Goal: Information Seeking & Learning: Learn about a topic

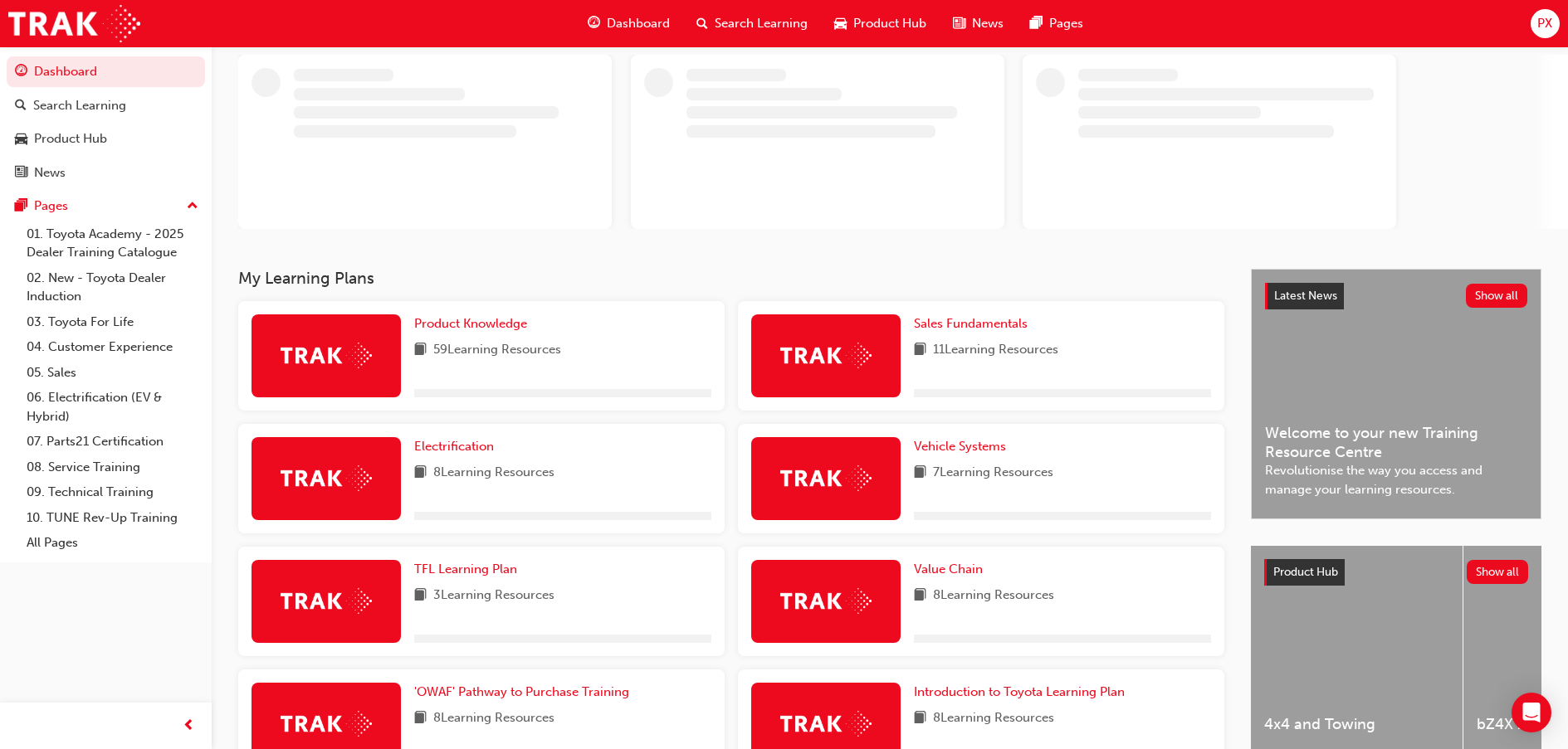
scroll to position [205, 0]
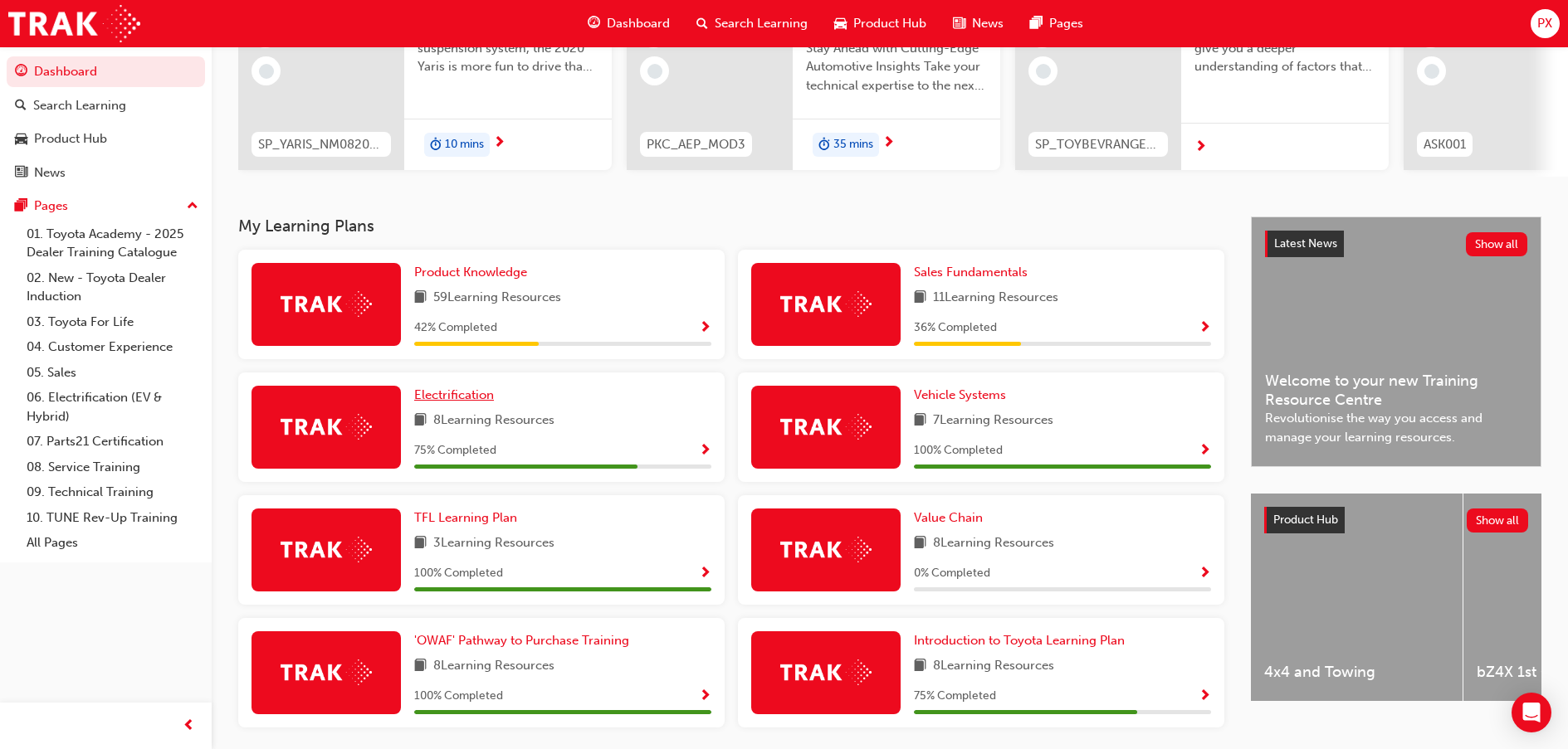
click at [455, 398] on span "Electrification" at bounding box center [454, 395] width 80 height 15
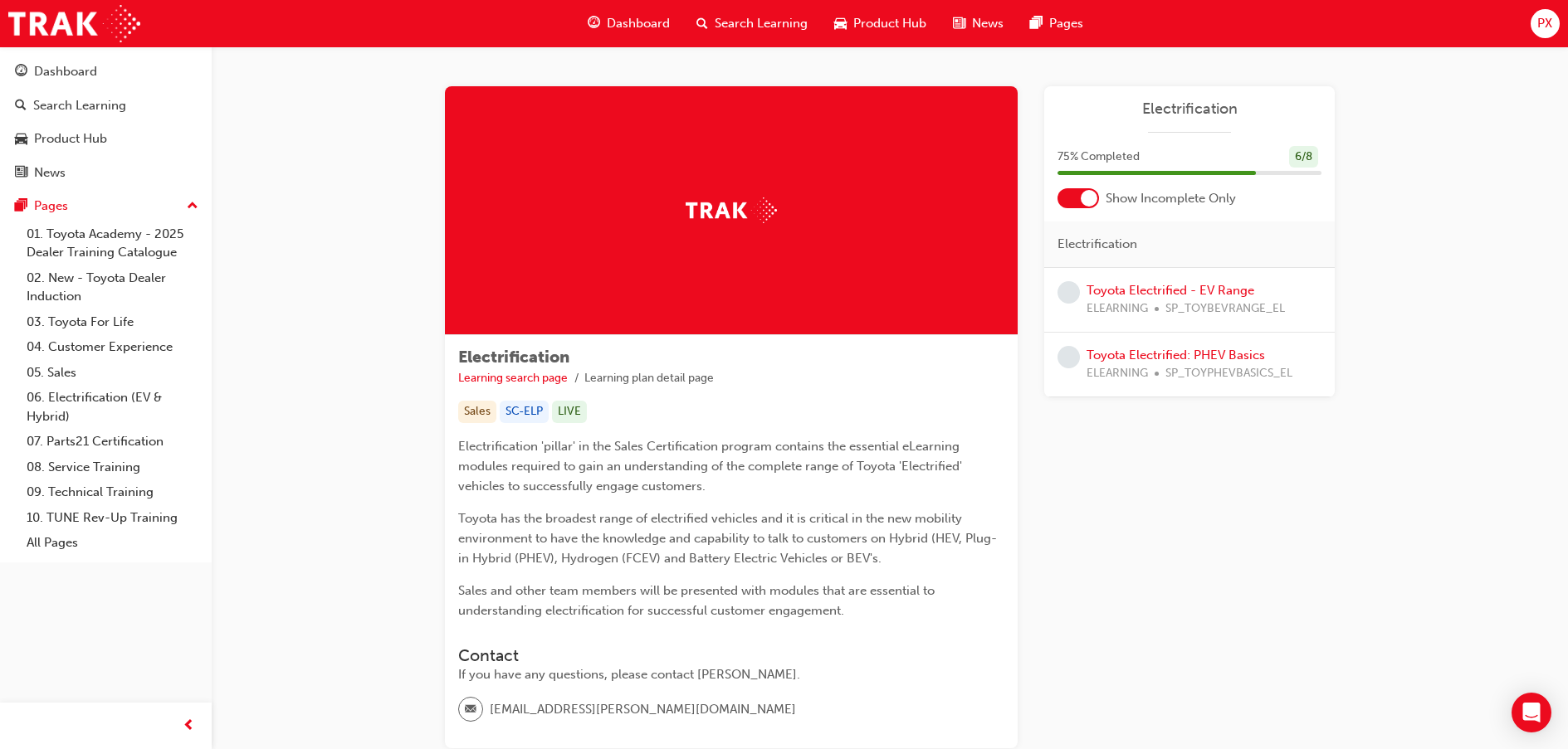
click at [1069, 294] on span "learningRecordVerb_NONE-icon" at bounding box center [1069, 292] width 23 height 23
click at [1187, 284] on link "Toyota Electrified - EV Range" at bounding box center [1170, 290] width 168 height 15
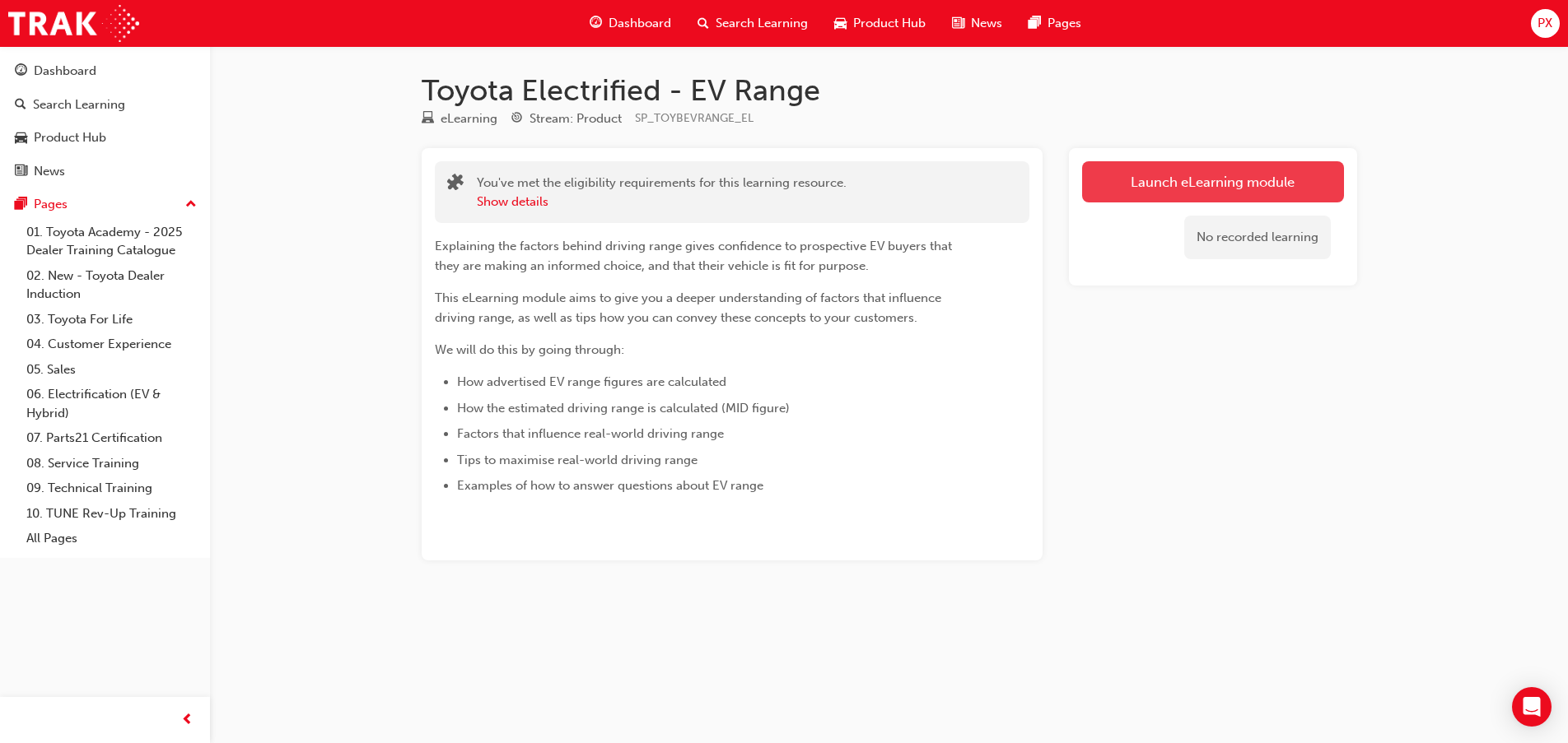
click at [1208, 184] on link "Launch eLearning module" at bounding box center [1213, 181] width 262 height 41
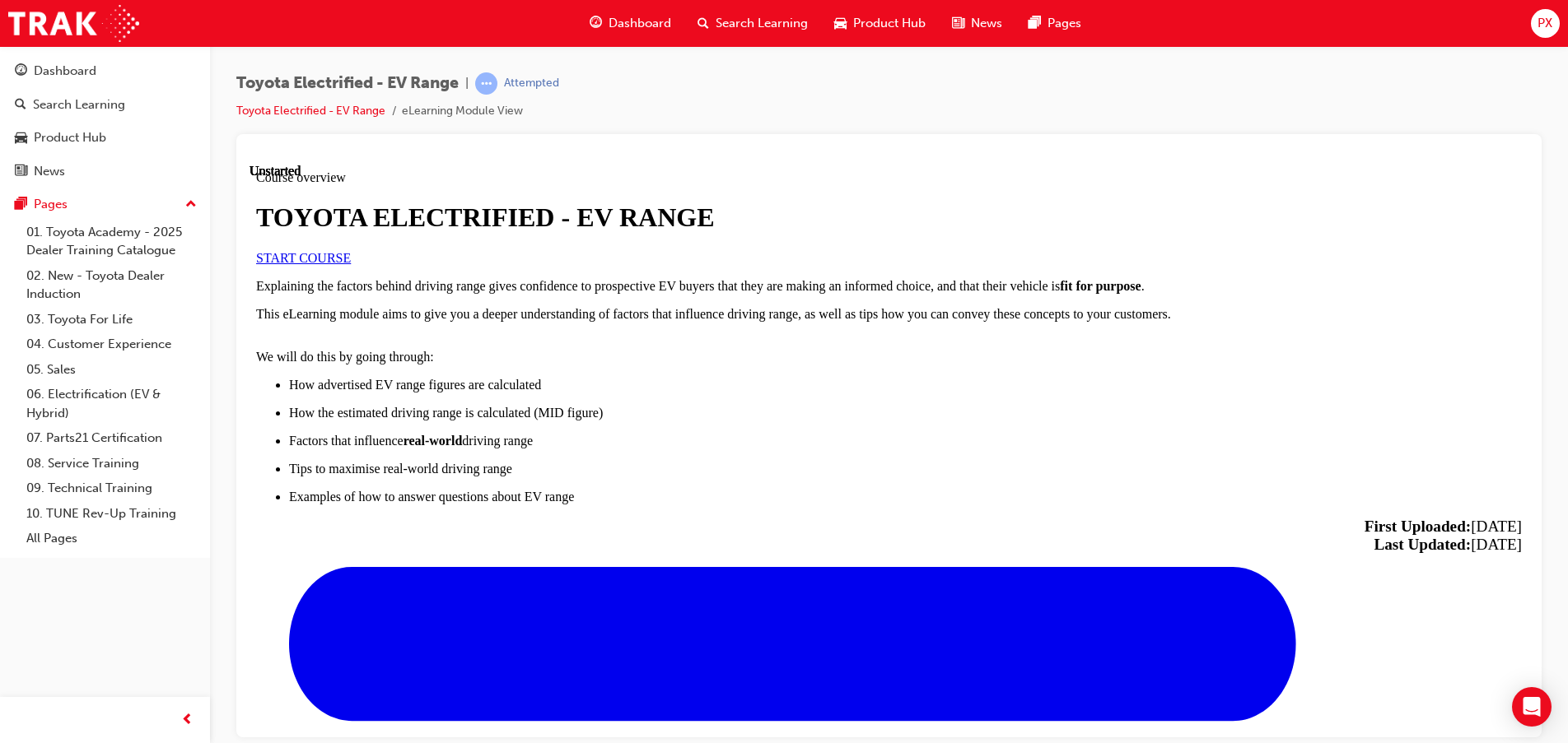
scroll to position [247, 0]
click at [351, 265] on link "START COURSE" at bounding box center [304, 257] width 95 height 14
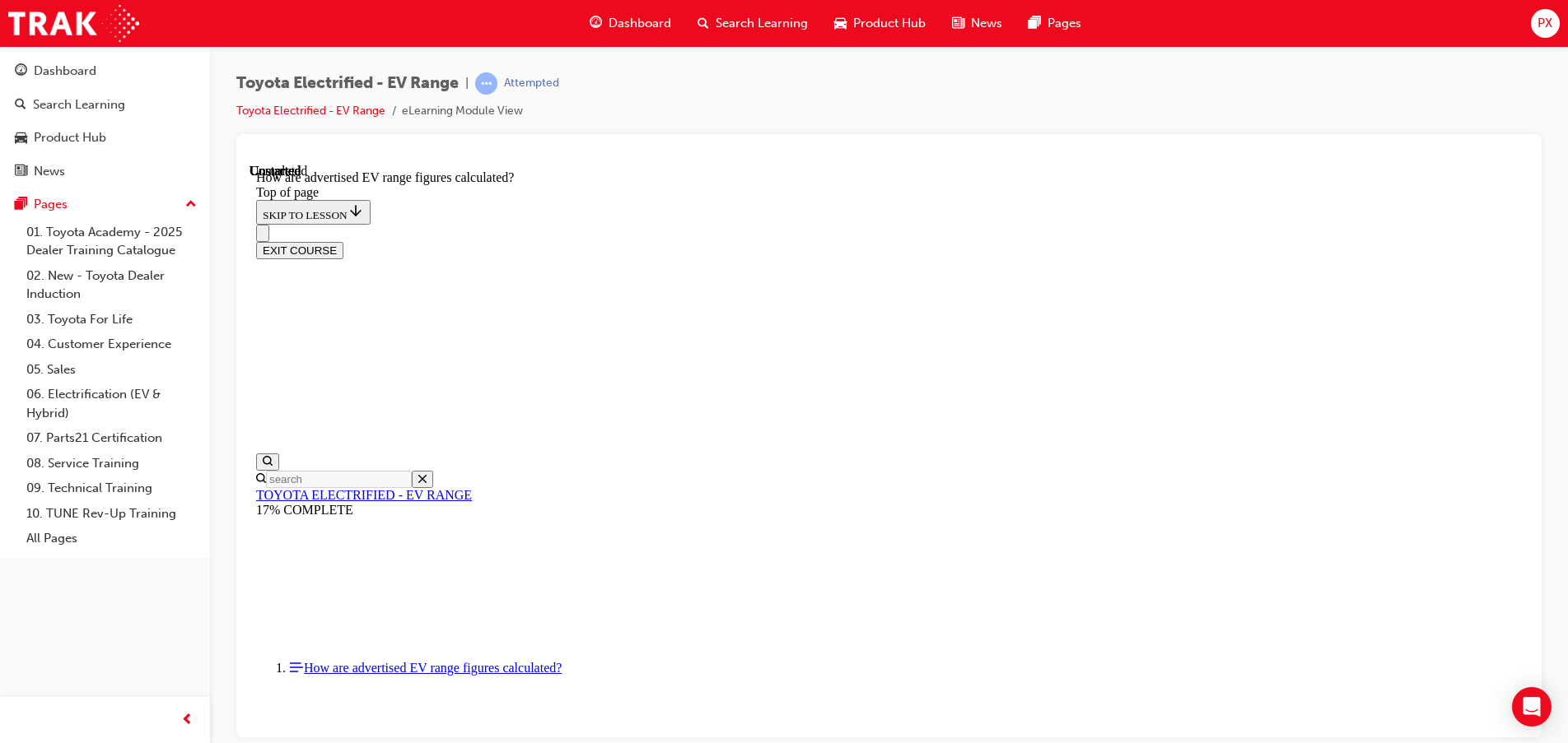
scroll to position [659, 0]
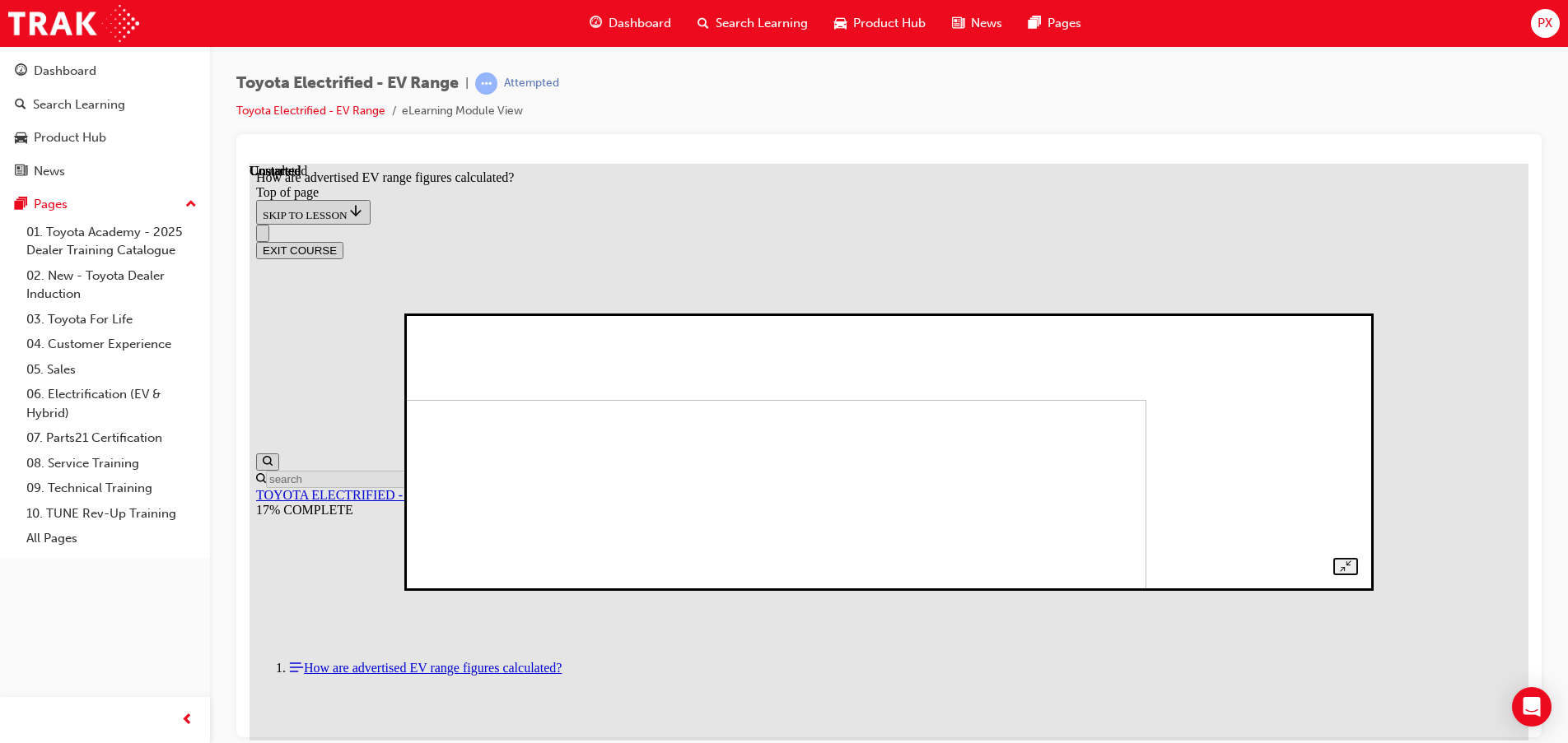
click at [1041, 329] on div at bounding box center [889, 452] width 937 height 246
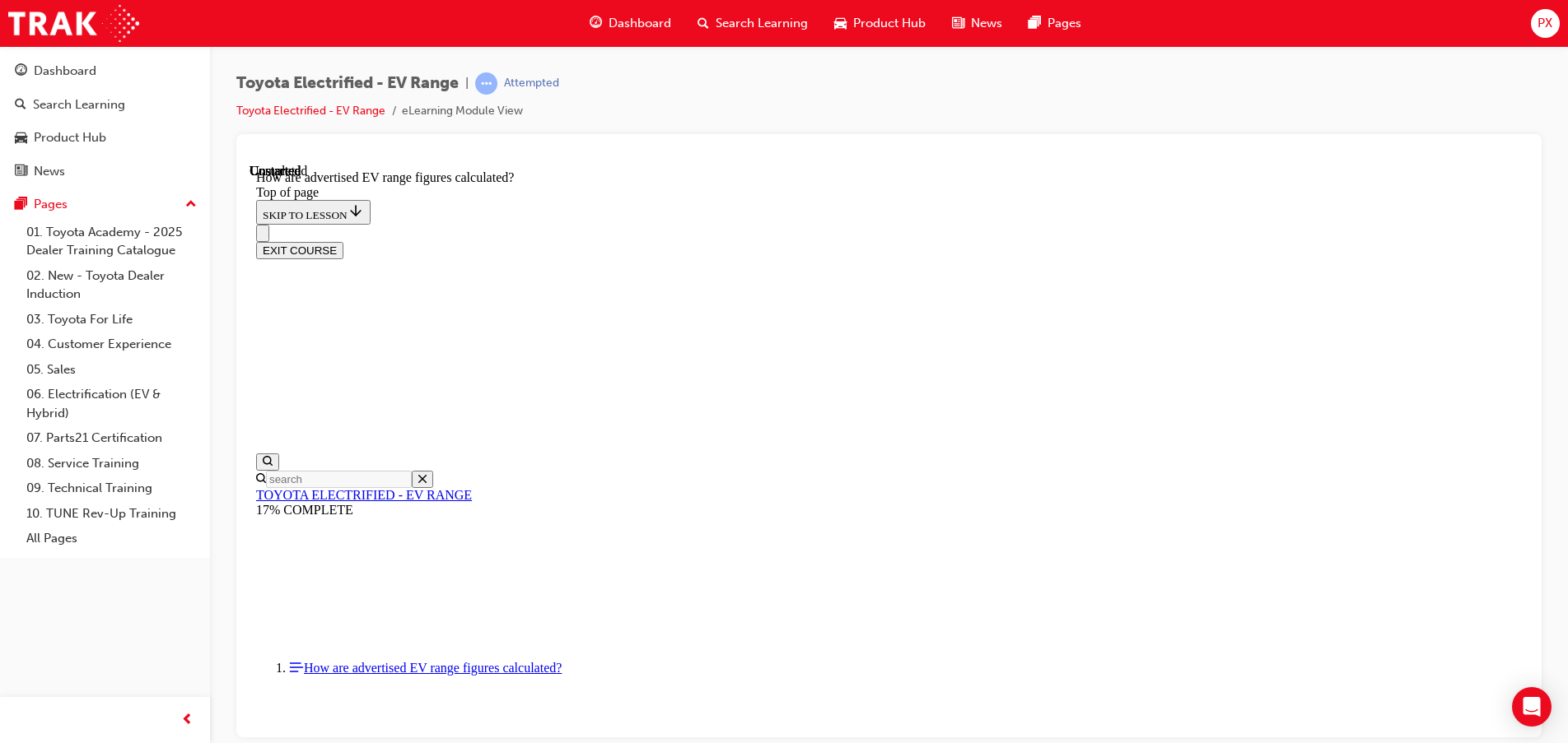
scroll to position [891, 0]
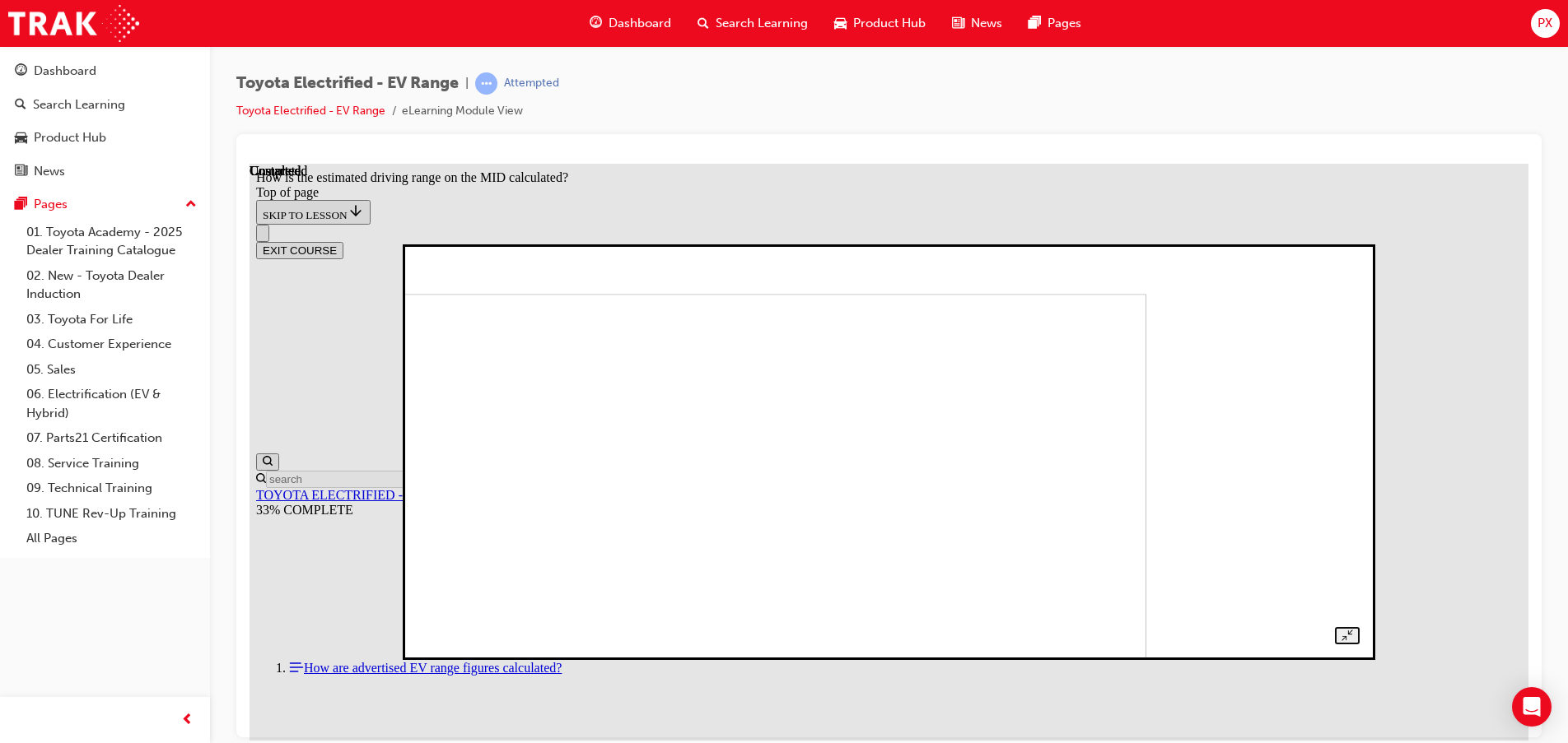
click at [945, 644] on div at bounding box center [889, 452] width 940 height 384
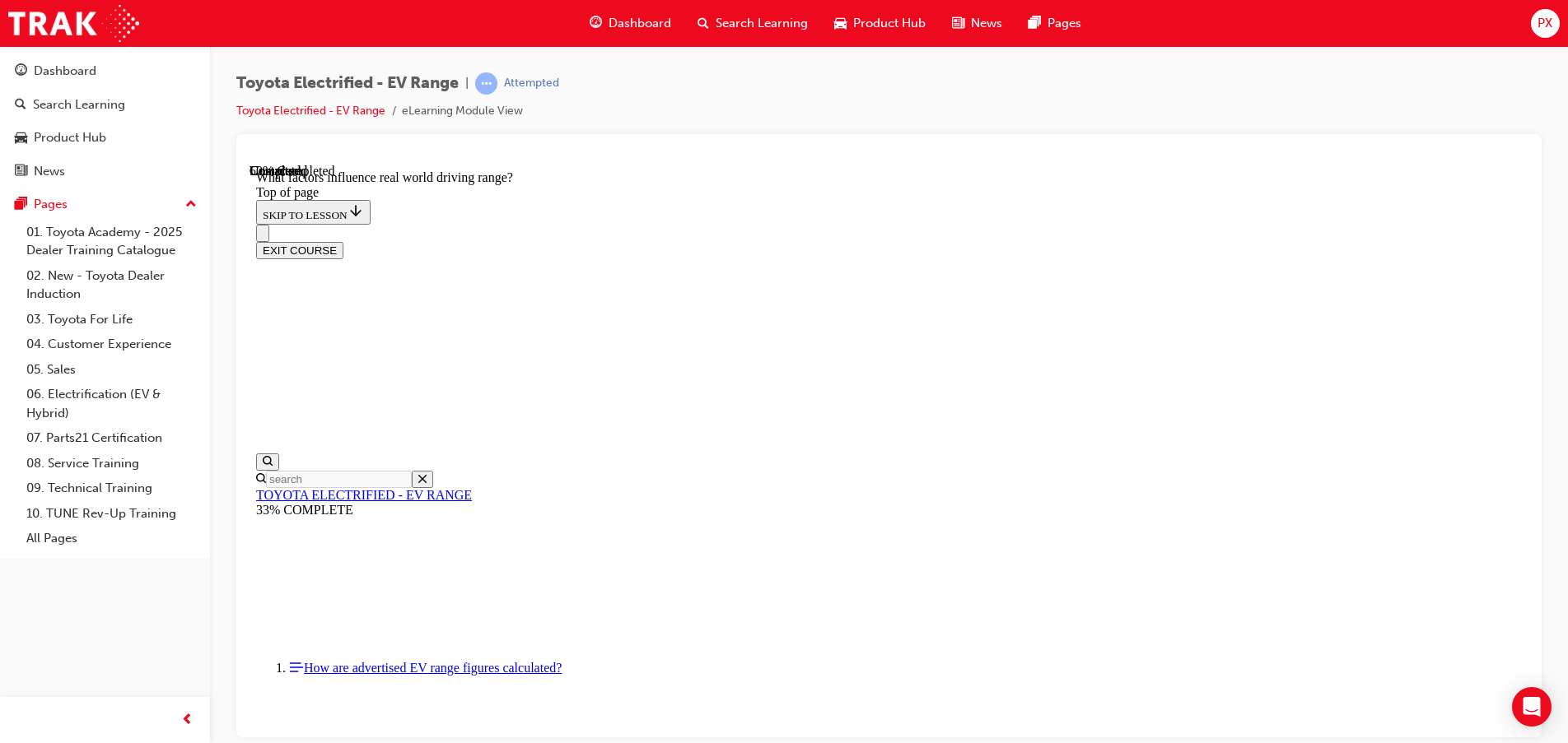
scroll to position [1585, 0]
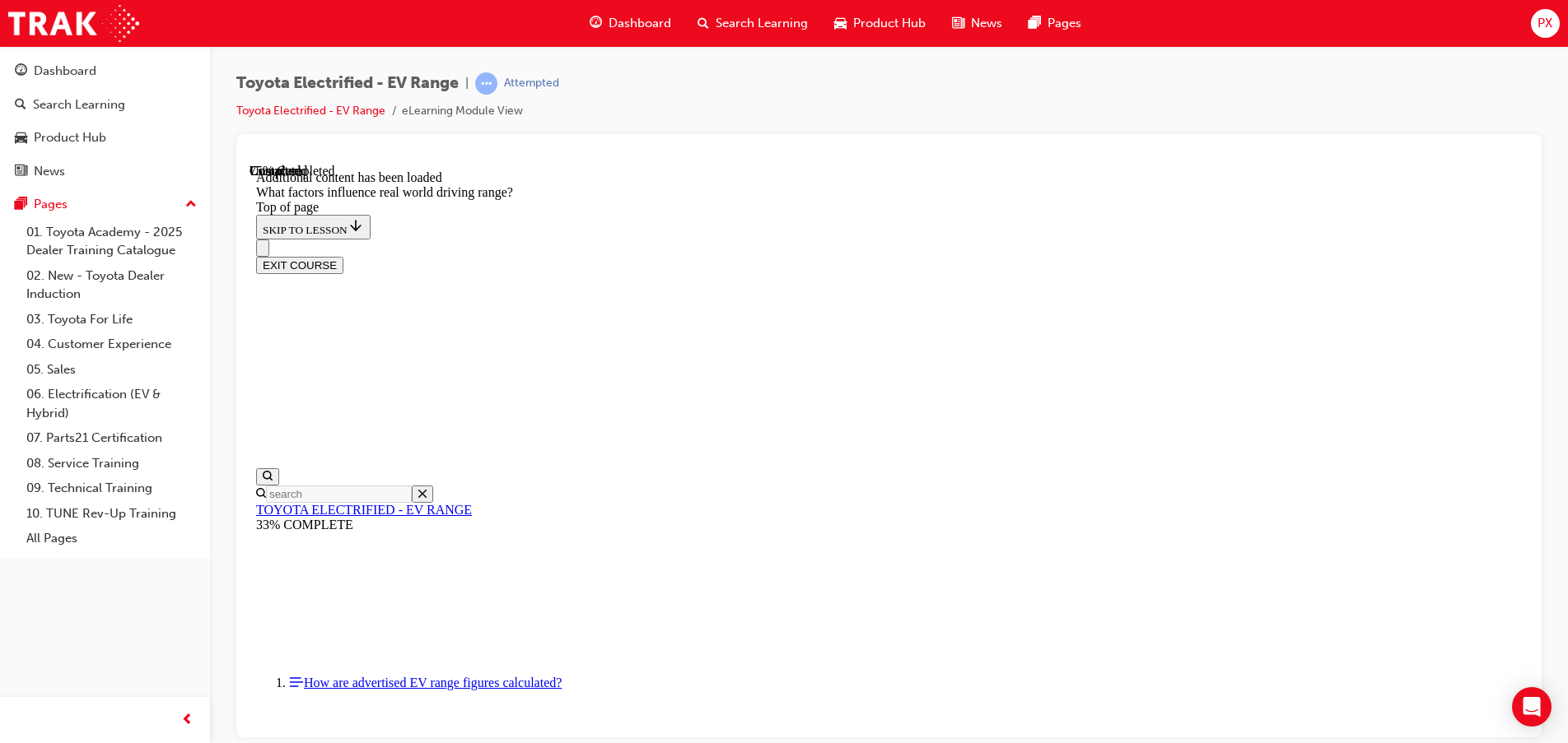
scroll to position [2075, 0]
drag, startPoint x: 1006, startPoint y: 329, endPoint x: 785, endPoint y: 539, distance: 304.9
drag, startPoint x: 1030, startPoint y: 364, endPoint x: 1230, endPoint y: 597, distance: 307.1
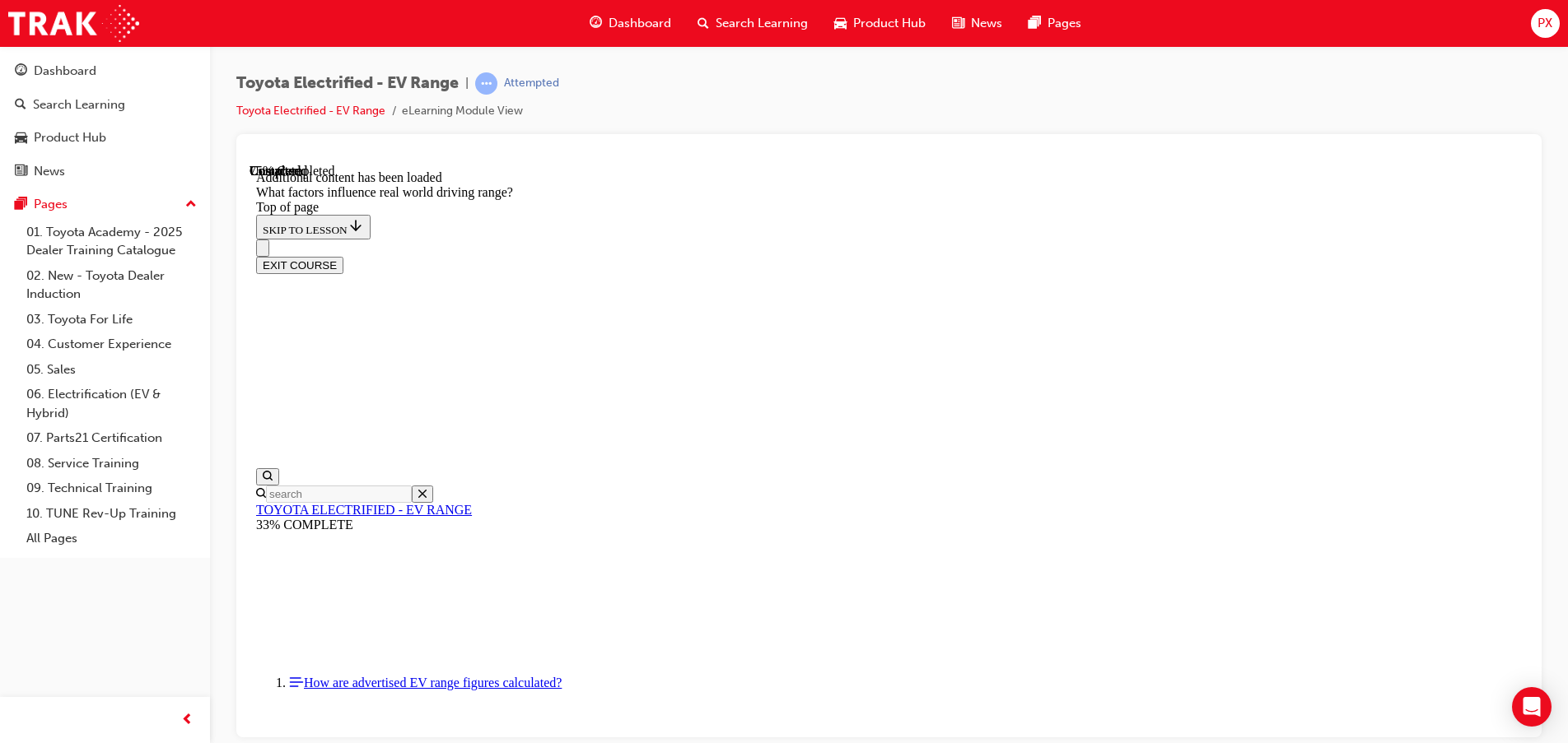
drag, startPoint x: 1033, startPoint y: 372, endPoint x: 1237, endPoint y: 598, distance: 304.5
drag, startPoint x: 1010, startPoint y: 368, endPoint x: 1206, endPoint y: 602, distance: 305.2
drag, startPoint x: 960, startPoint y: 338, endPoint x: 1179, endPoint y: 559, distance: 311.1
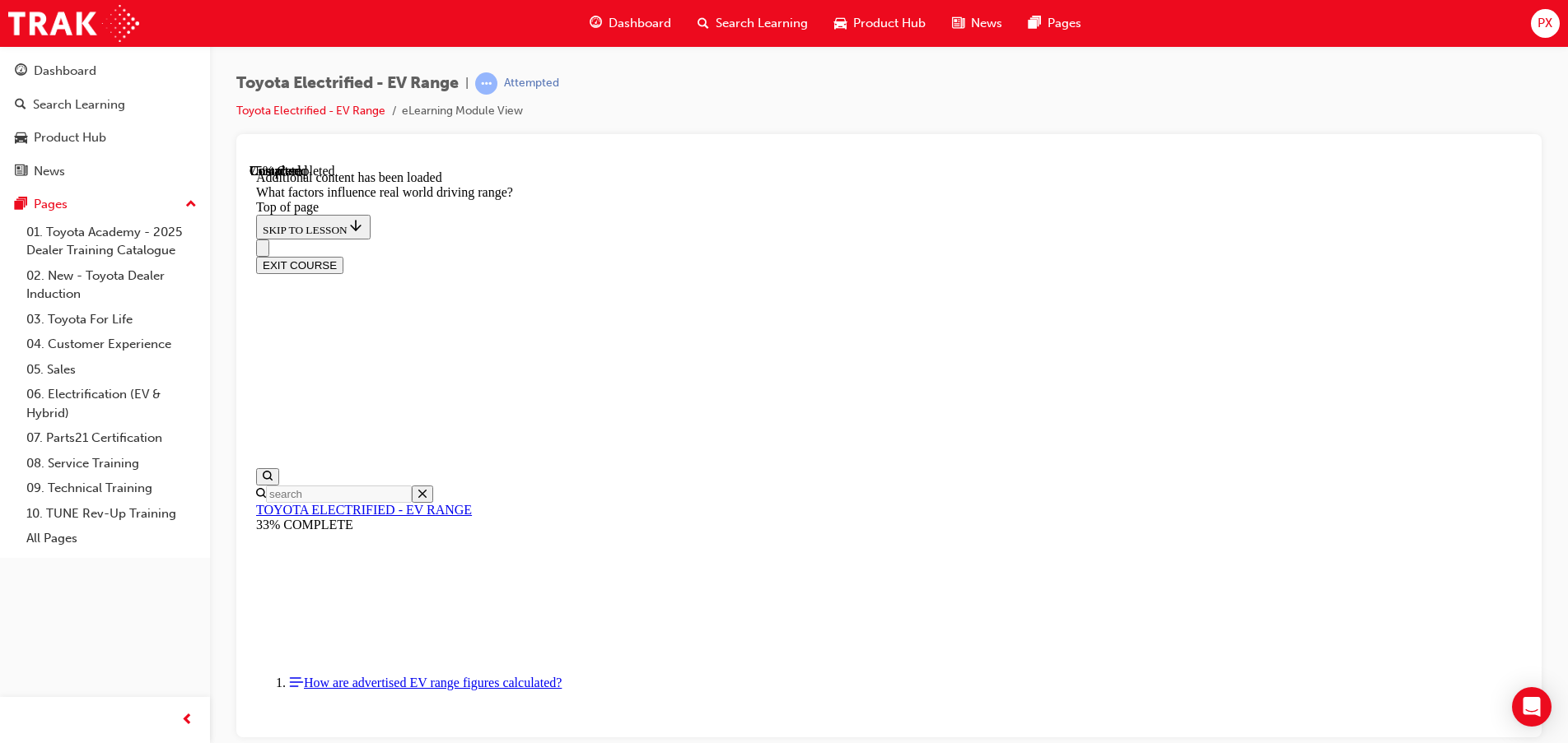
drag, startPoint x: 1040, startPoint y: 336, endPoint x: 827, endPoint y: 538, distance: 293.6
drag, startPoint x: 1004, startPoint y: 363, endPoint x: 831, endPoint y: 565, distance: 266.0
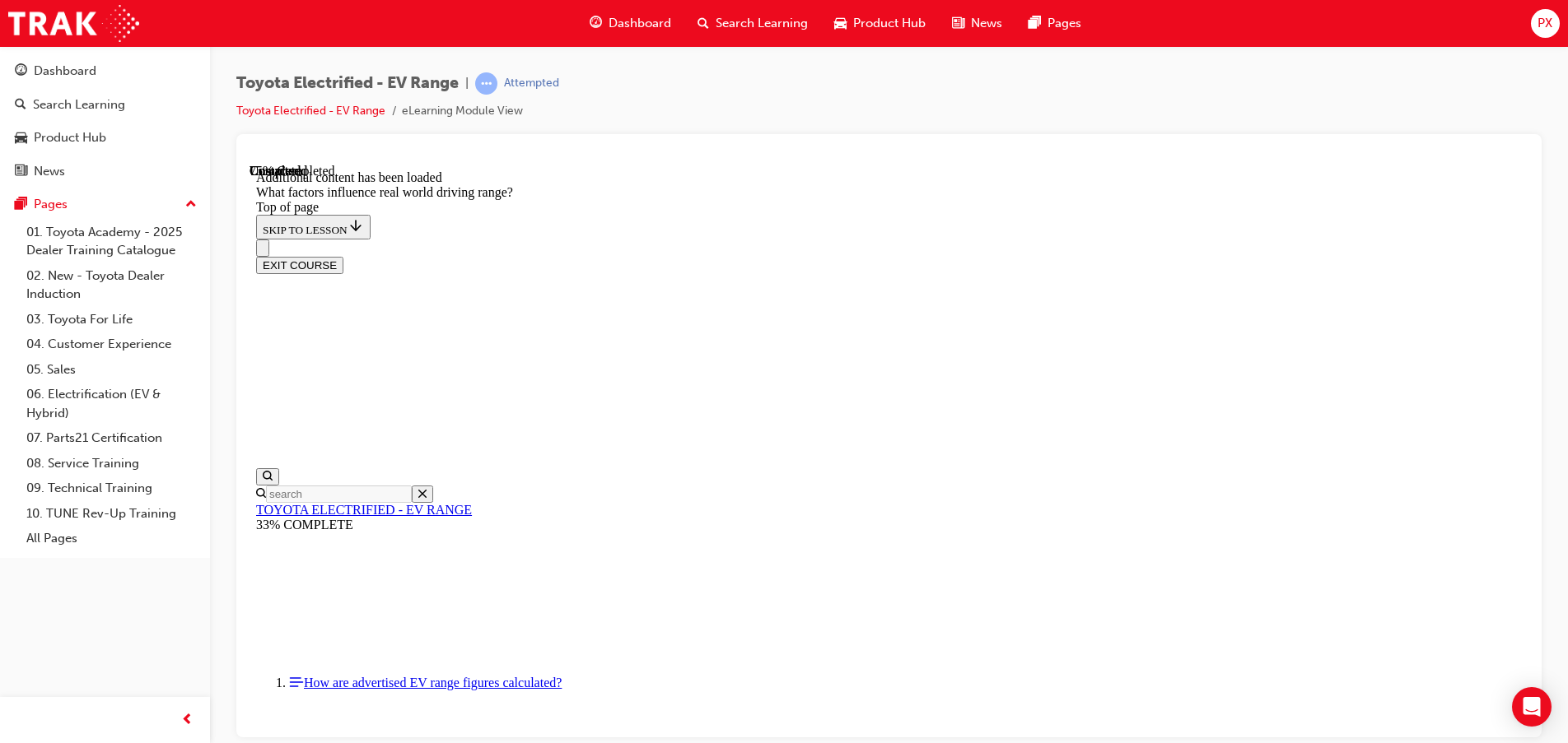
drag, startPoint x: 1006, startPoint y: 351, endPoint x: 813, endPoint y: 560, distance: 284.5
drag, startPoint x: 1005, startPoint y: 360, endPoint x: 1225, endPoint y: 608, distance: 331.5
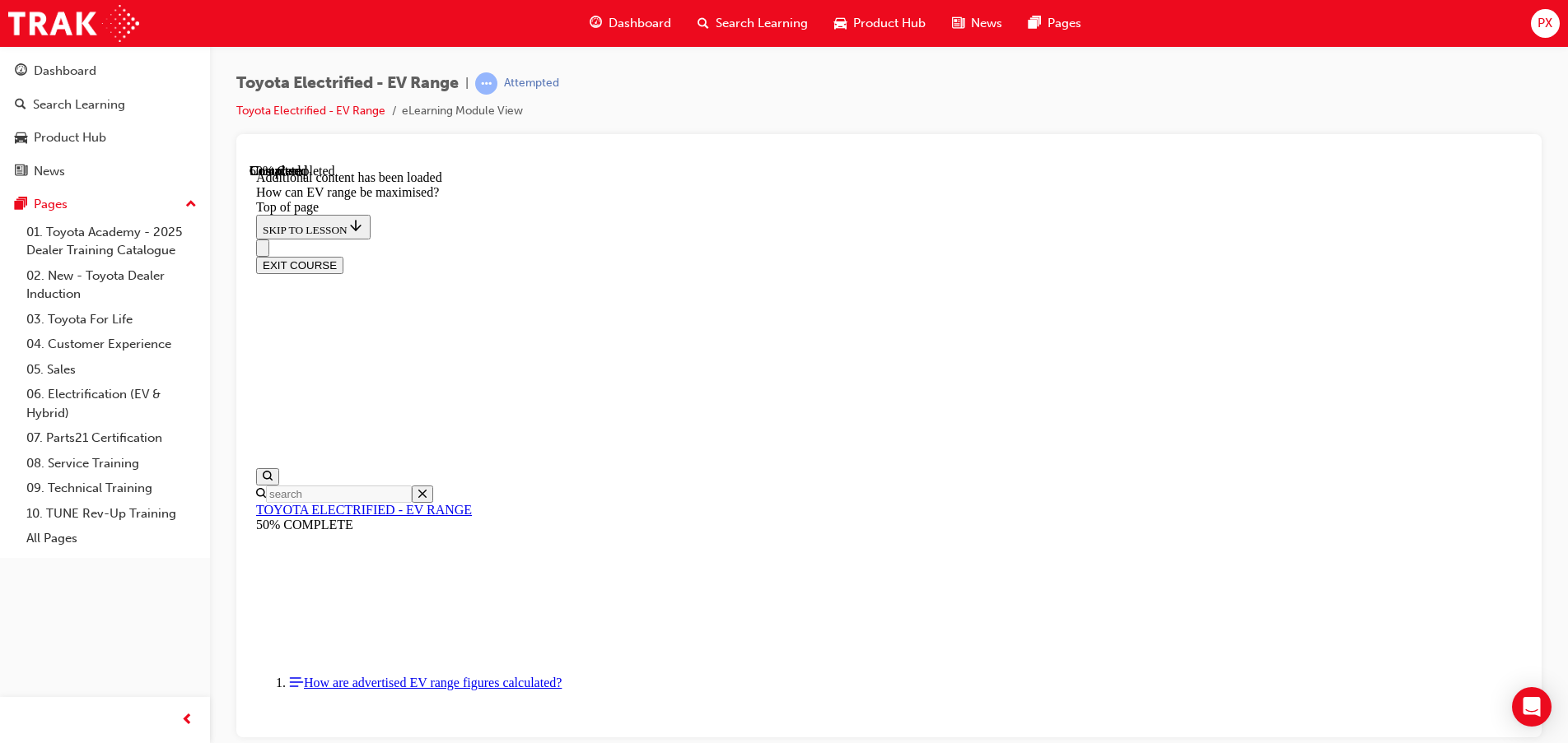
scroll to position [710, 0]
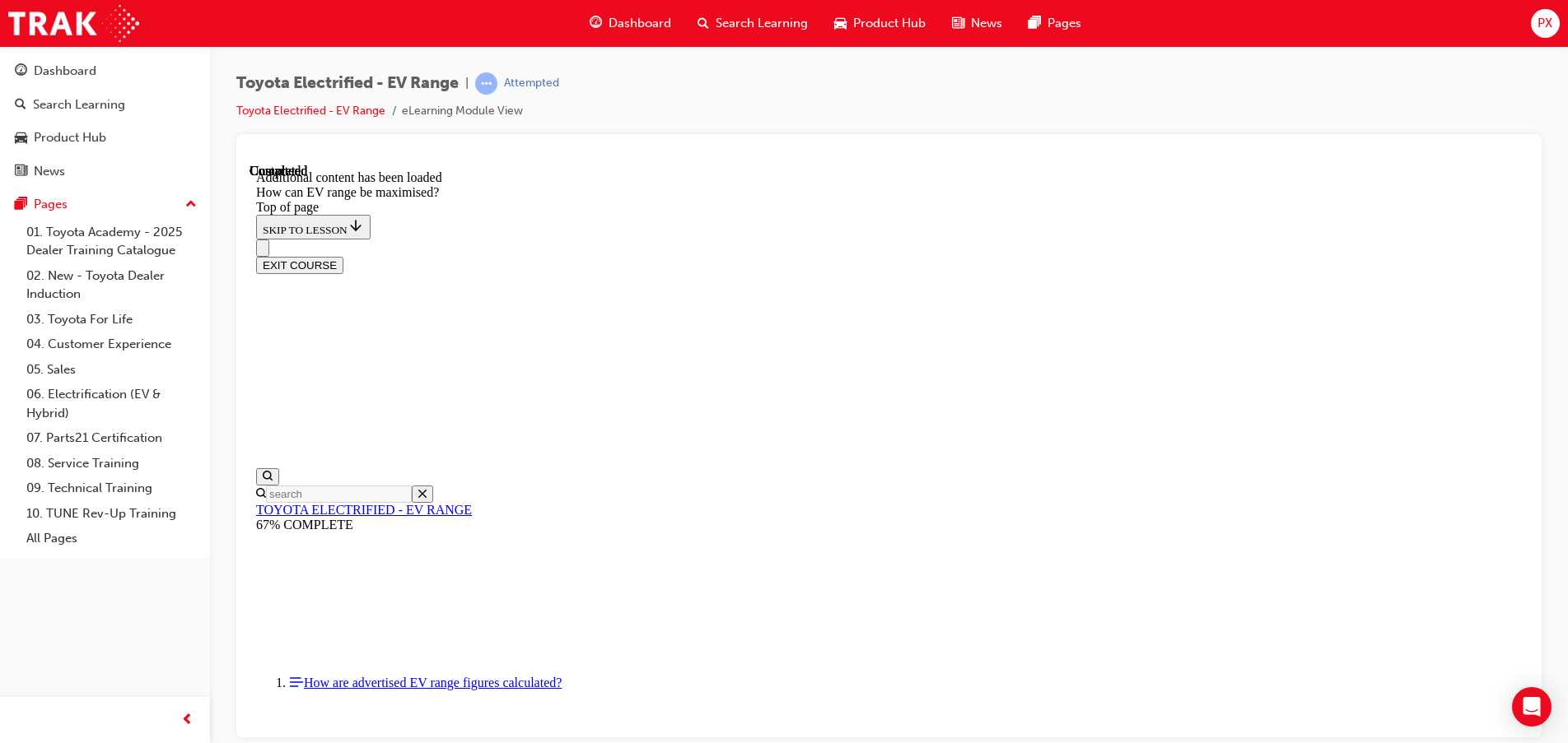
scroll to position [2014, 0]
drag, startPoint x: 866, startPoint y: 403, endPoint x: 1006, endPoint y: 409, distance: 140.1
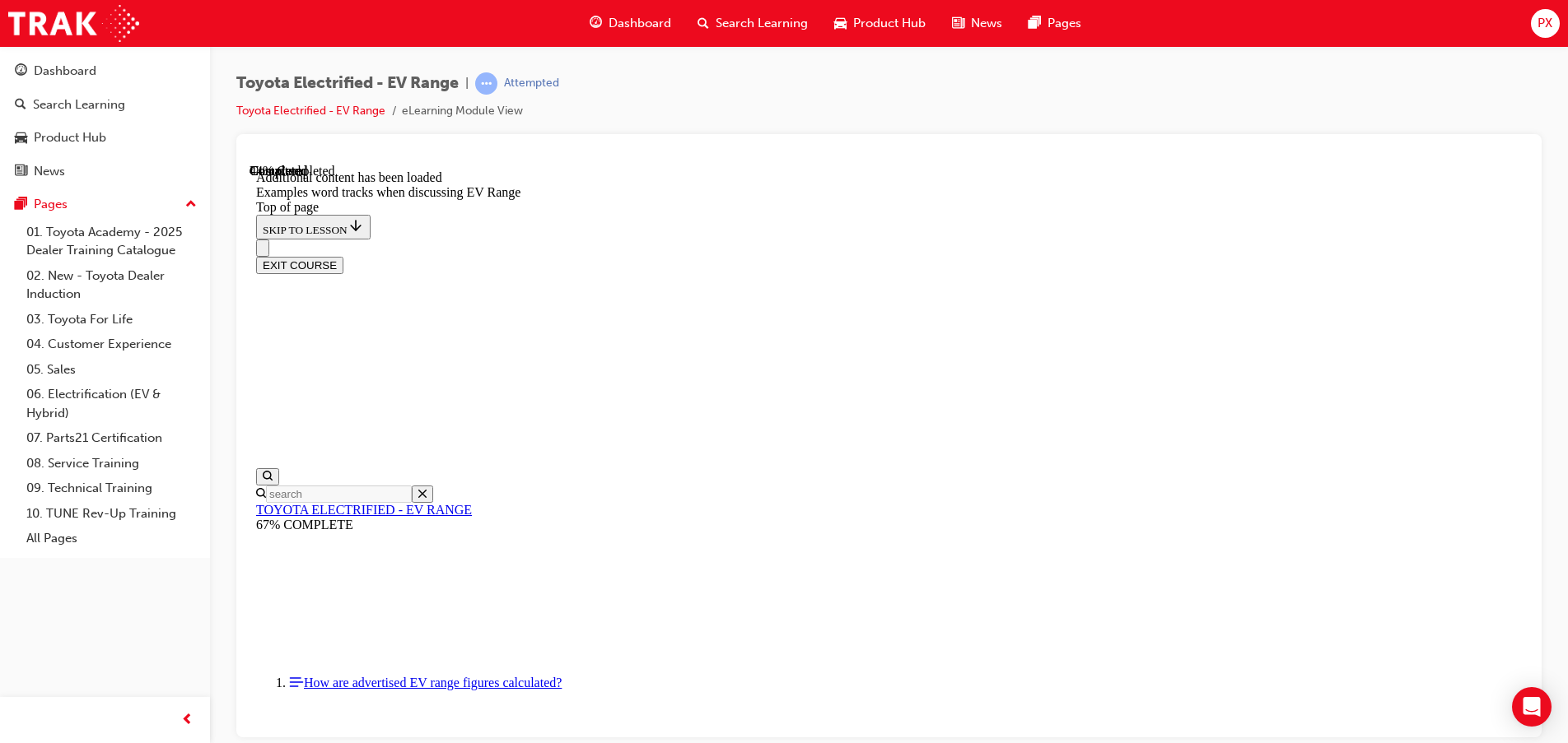
scroll to position [1203, 0]
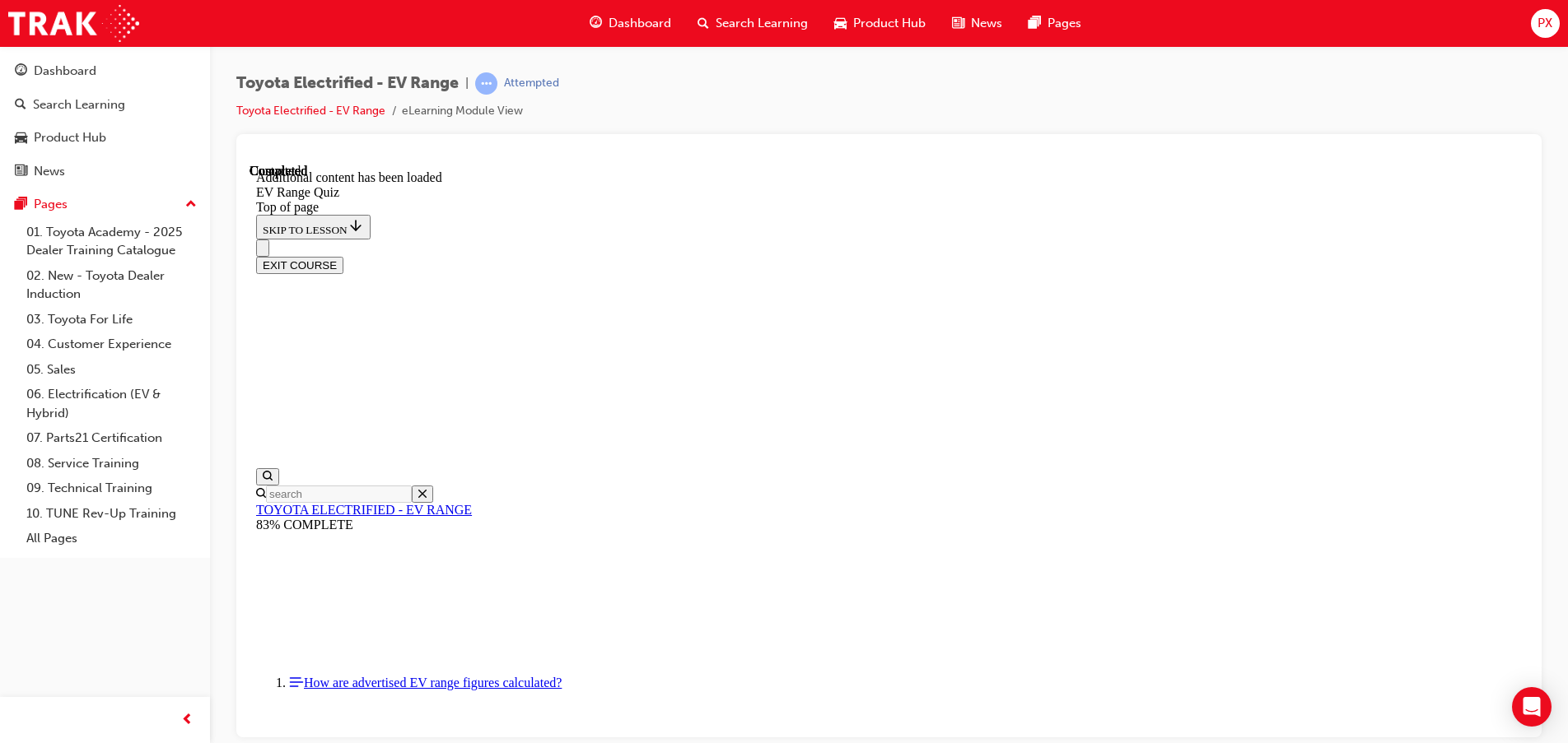
scroll to position [50, 0]
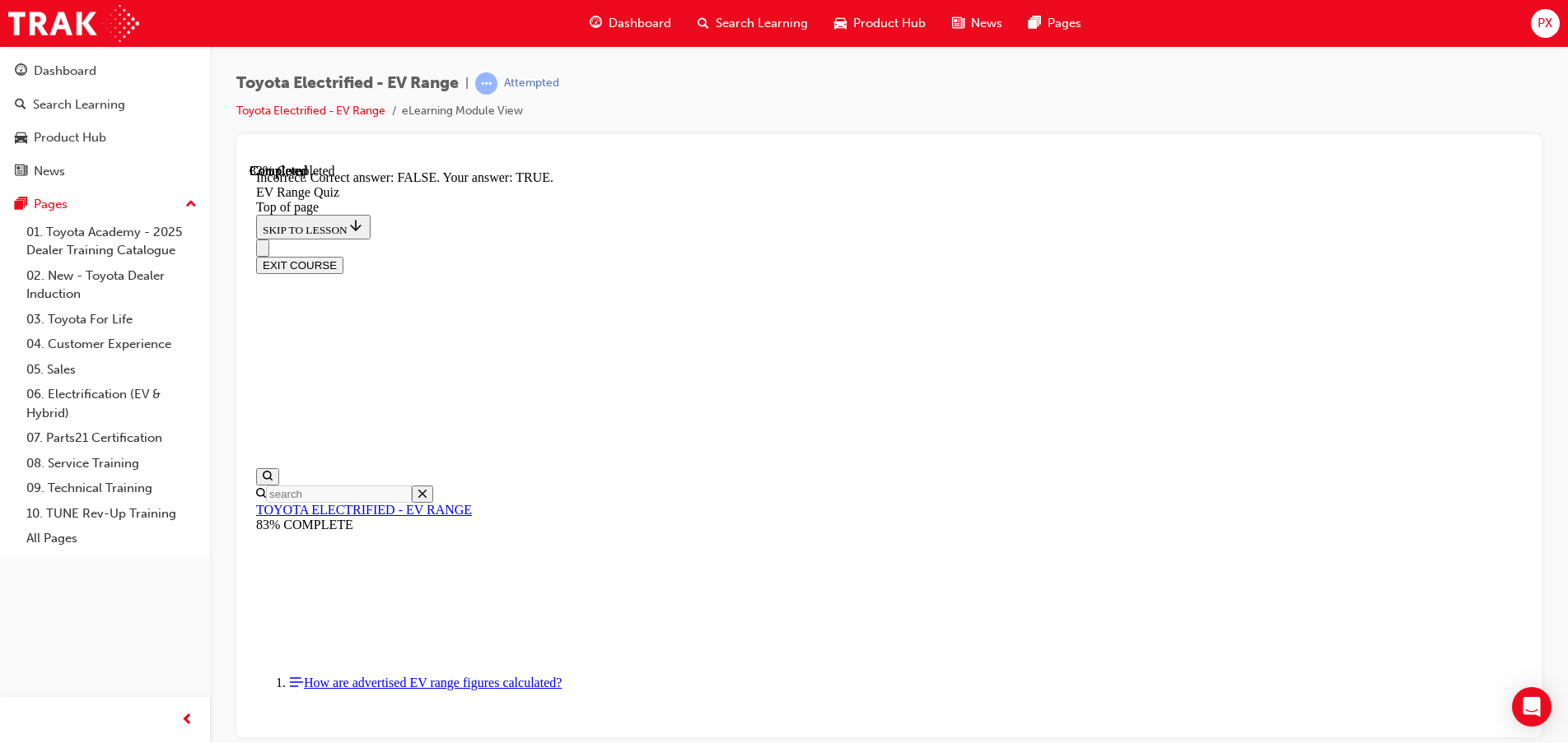
scroll to position [215, 0]
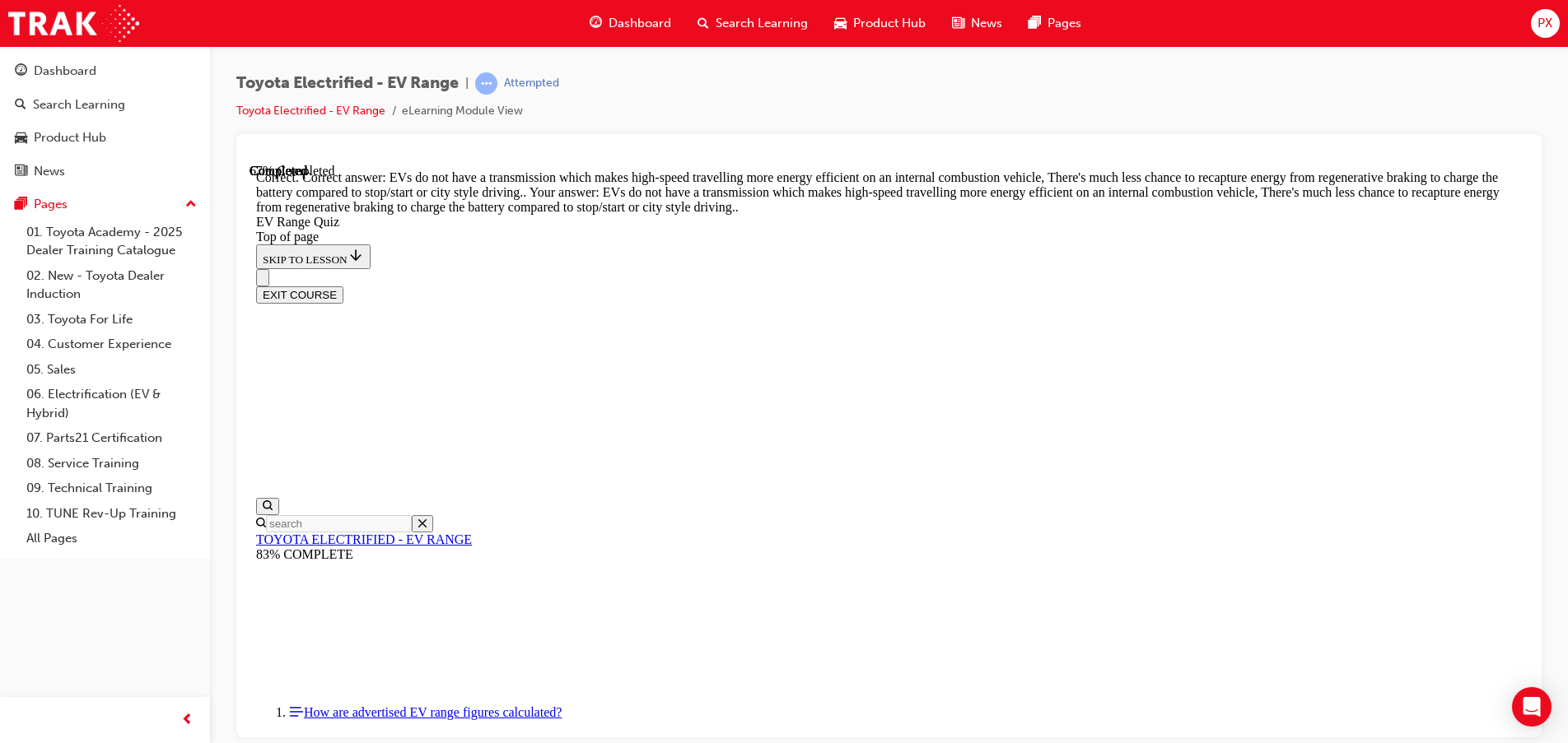
scroll to position [416, 0]
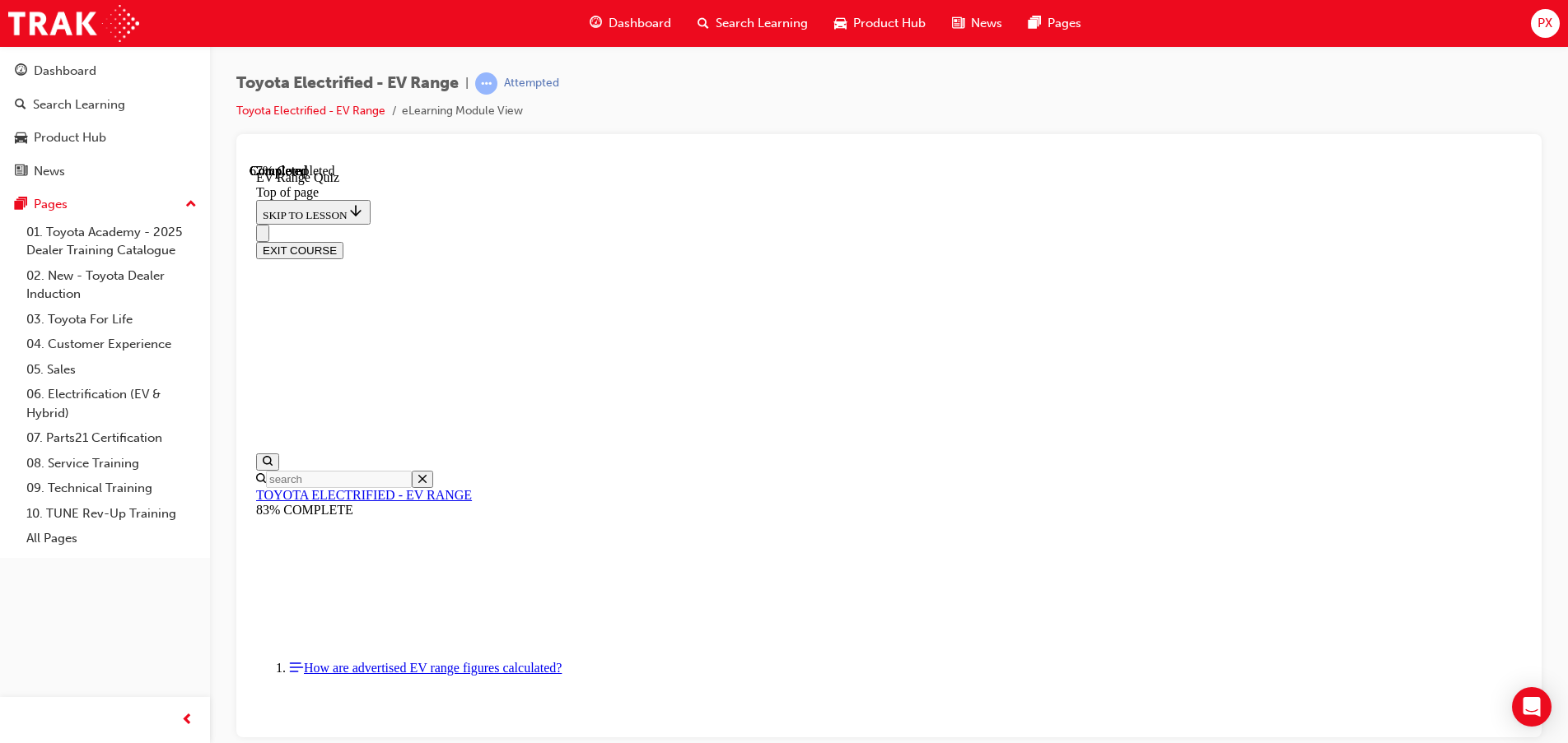
scroll to position [297, 0]
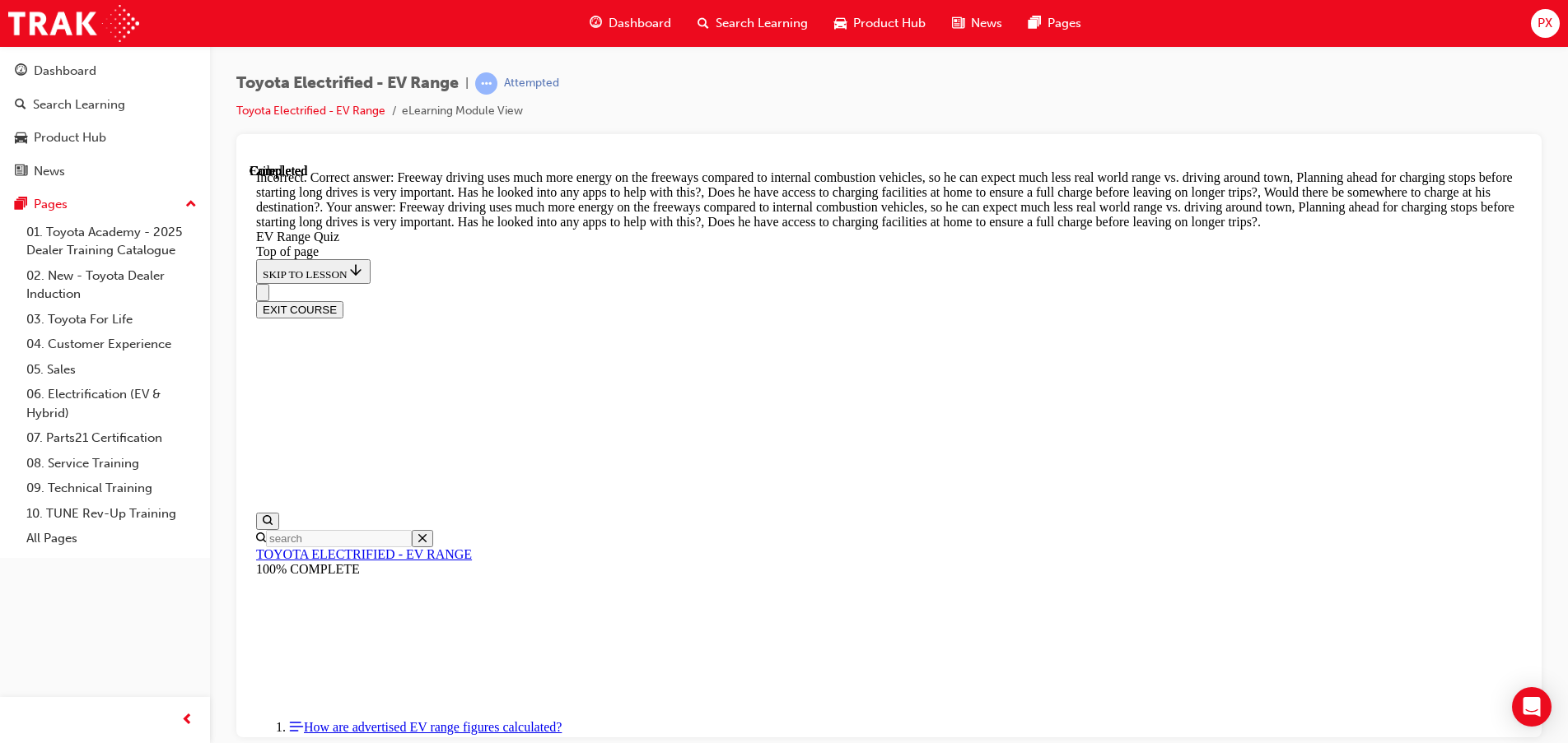
scroll to position [488, 0]
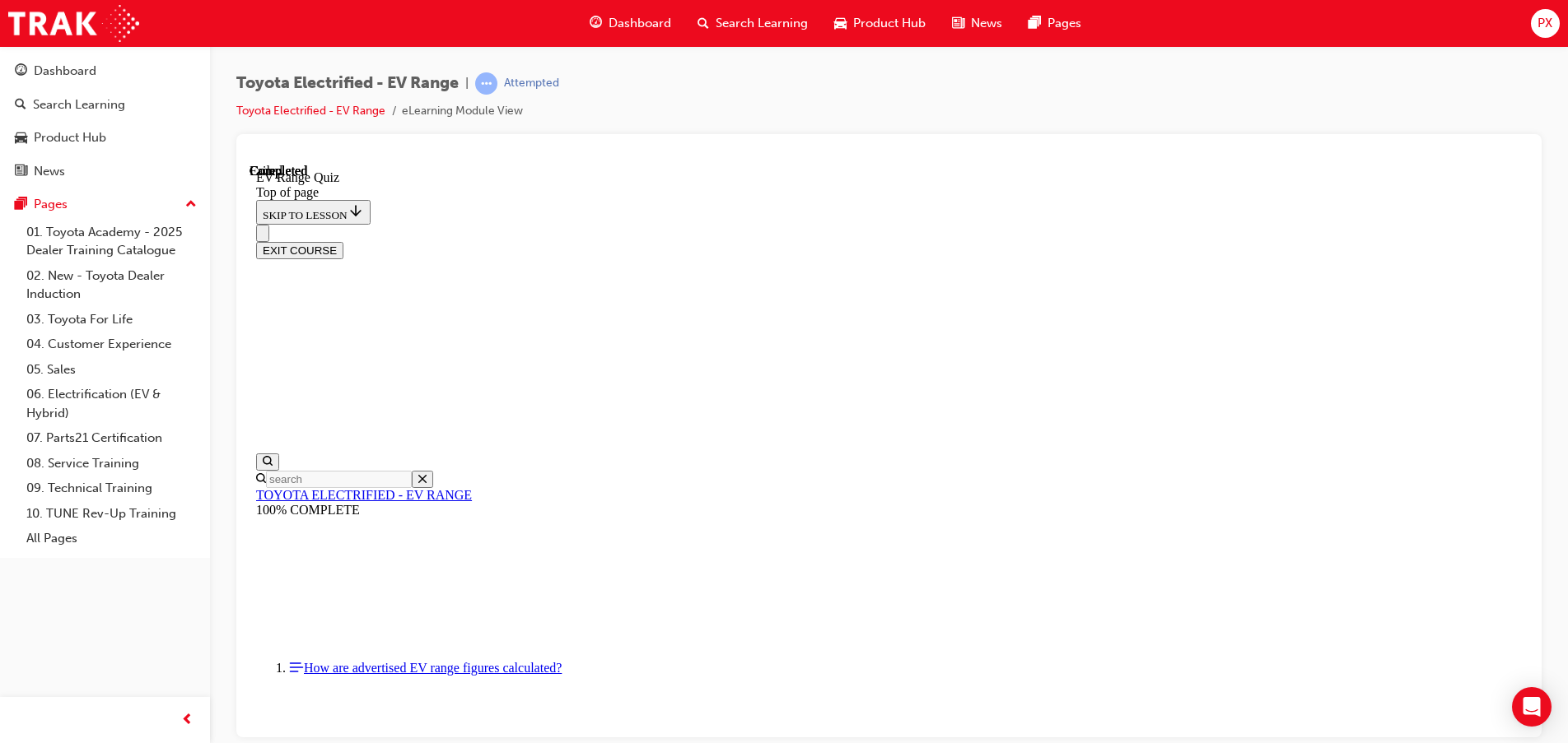
scroll to position [267, 0]
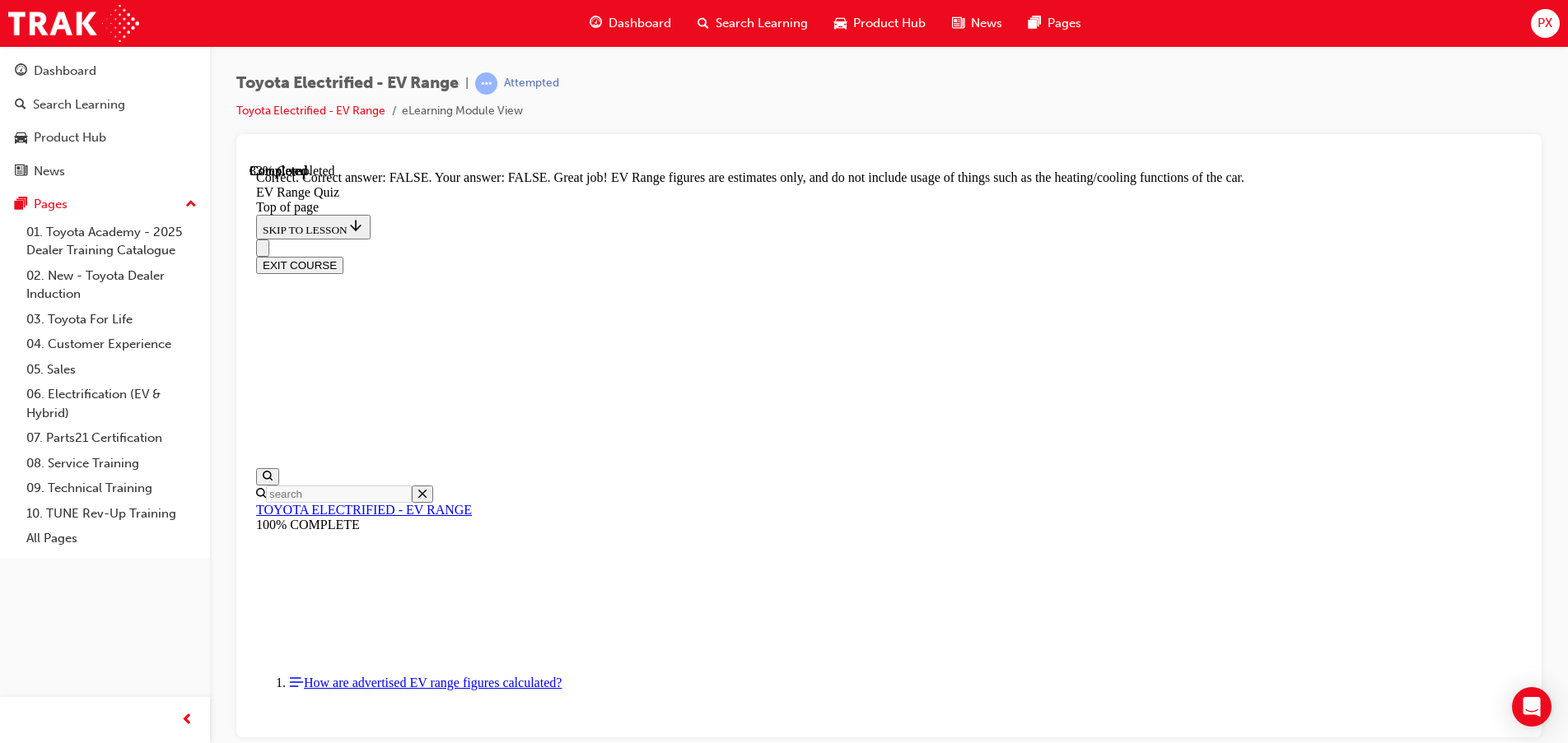
scroll to position [308, 0]
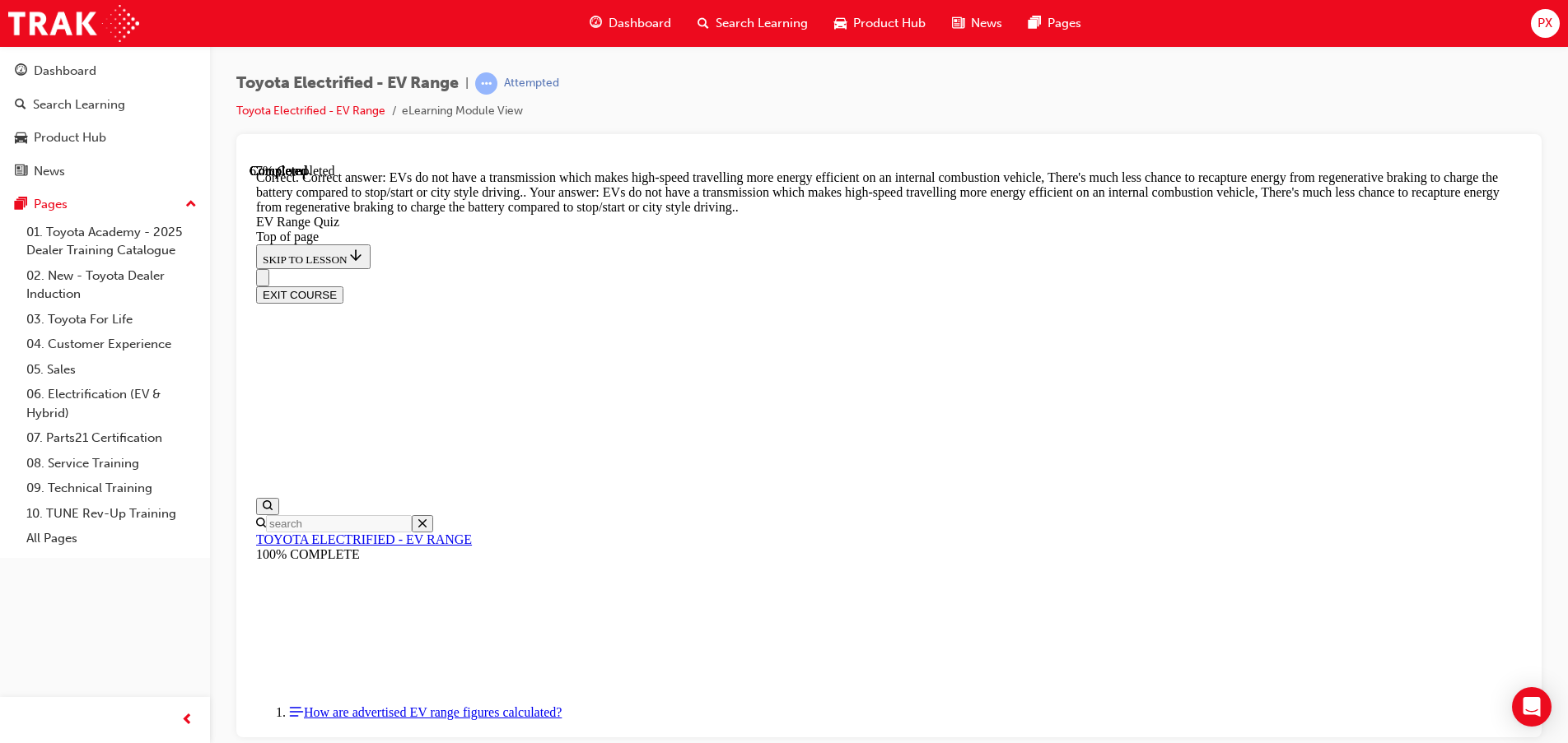
scroll to position [416, 0]
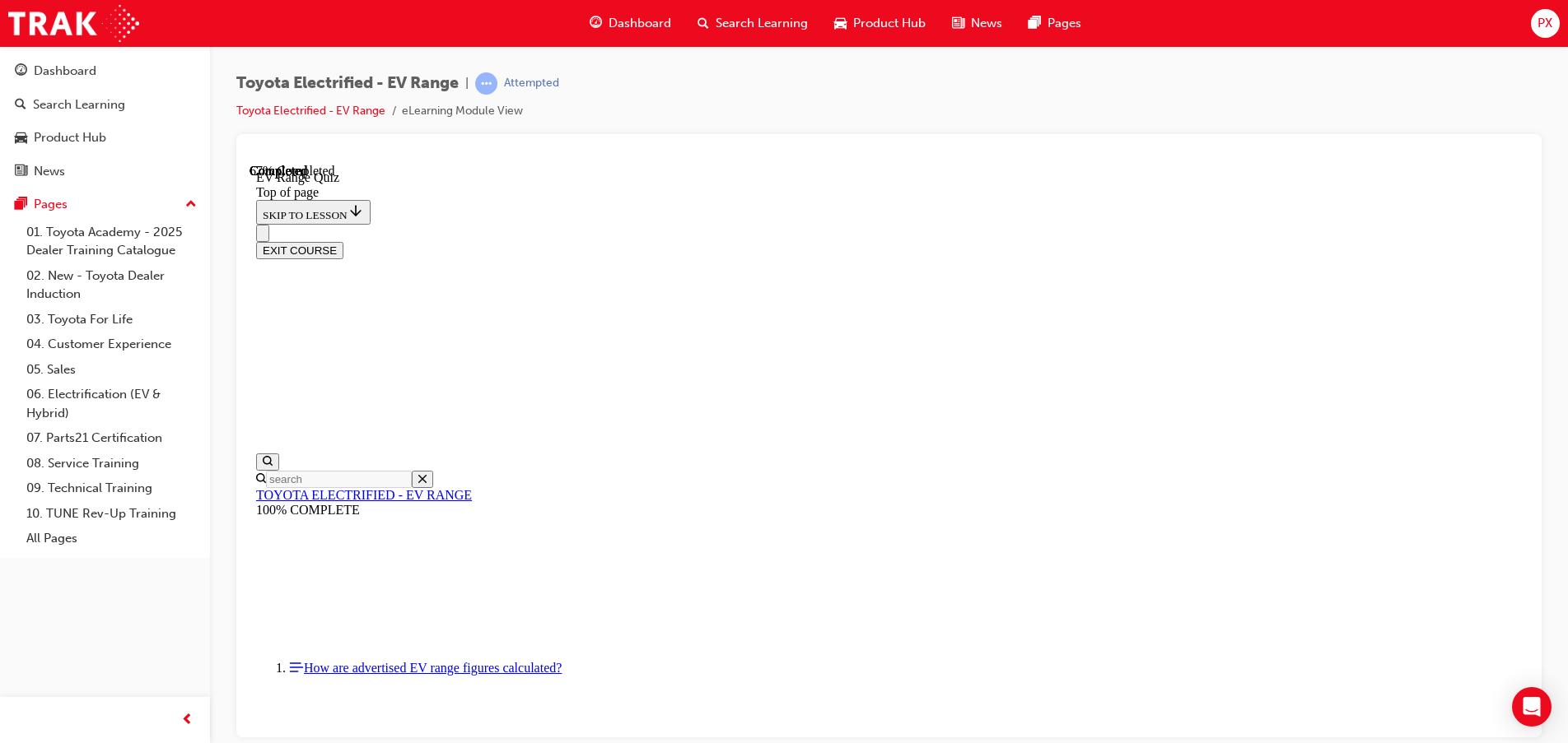
scroll to position [215, 0]
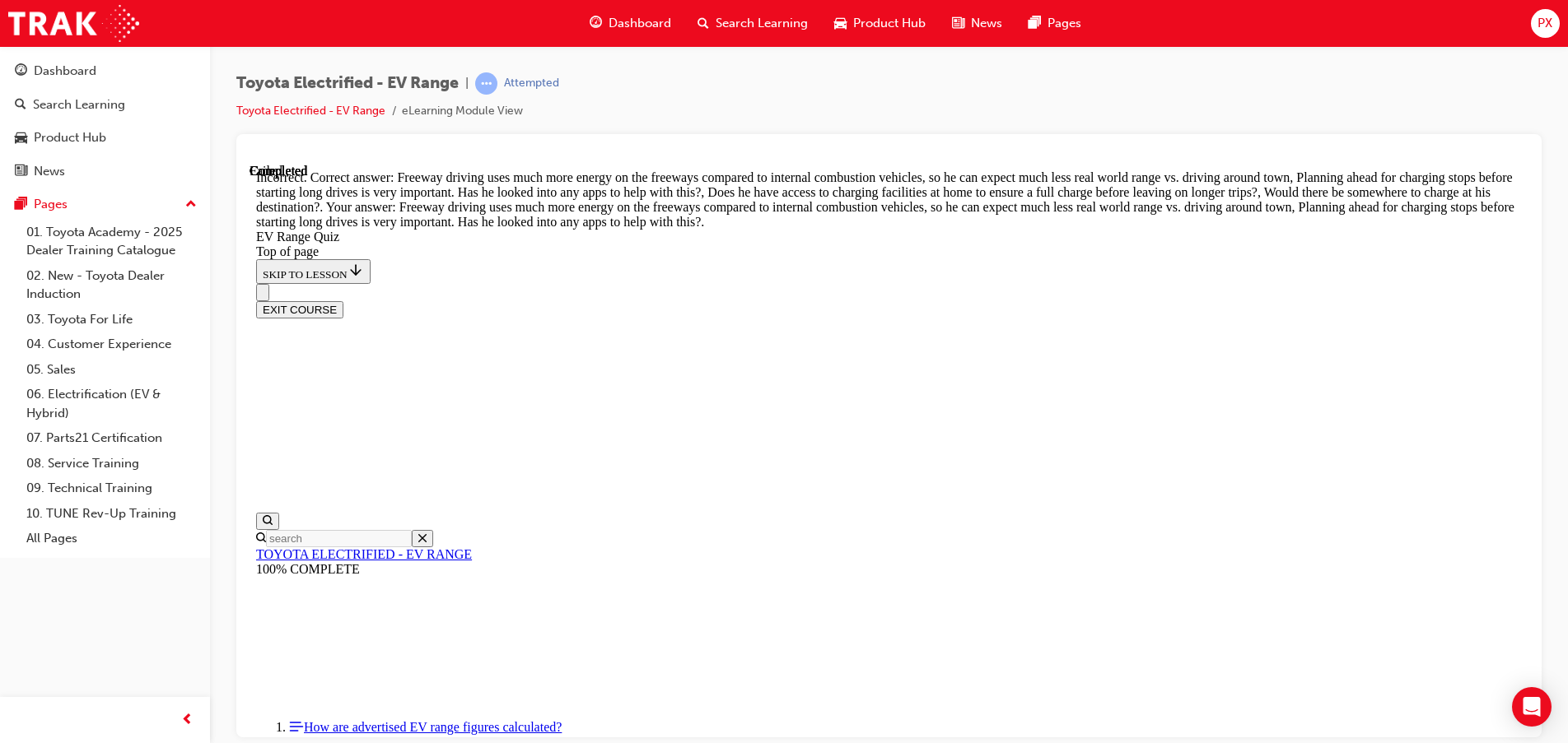
scroll to position [324, 0]
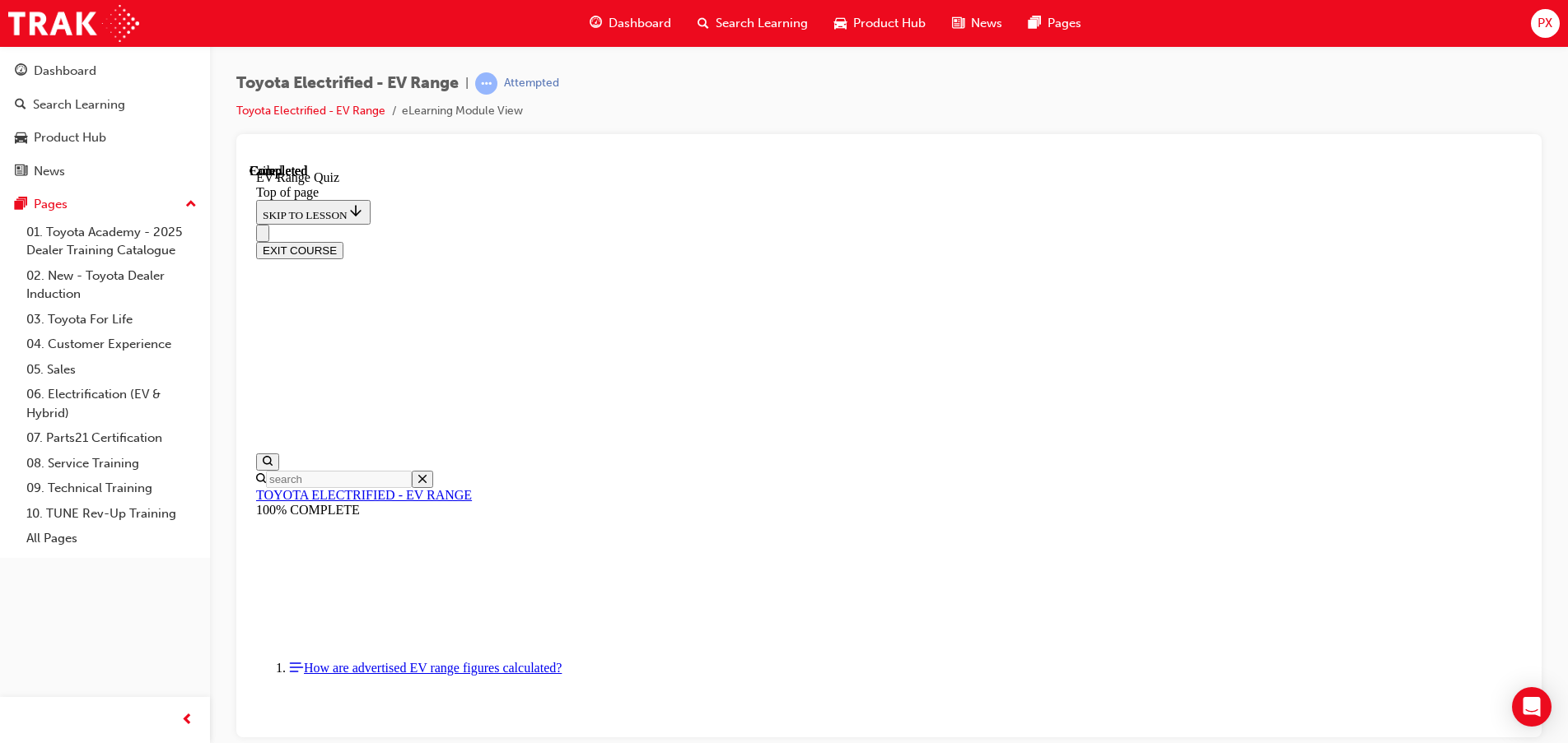
scroll to position [267, 0]
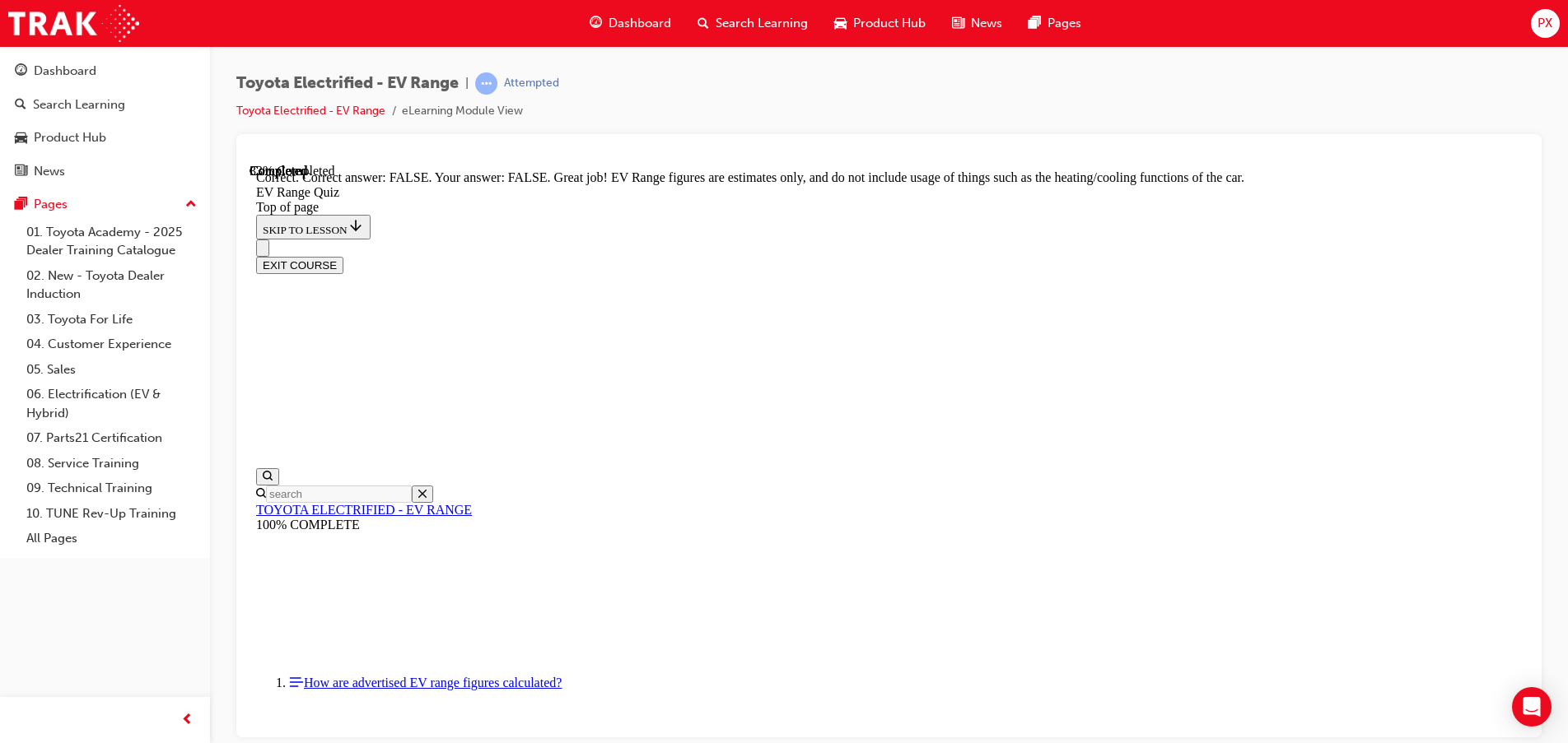
scroll to position [308, 0]
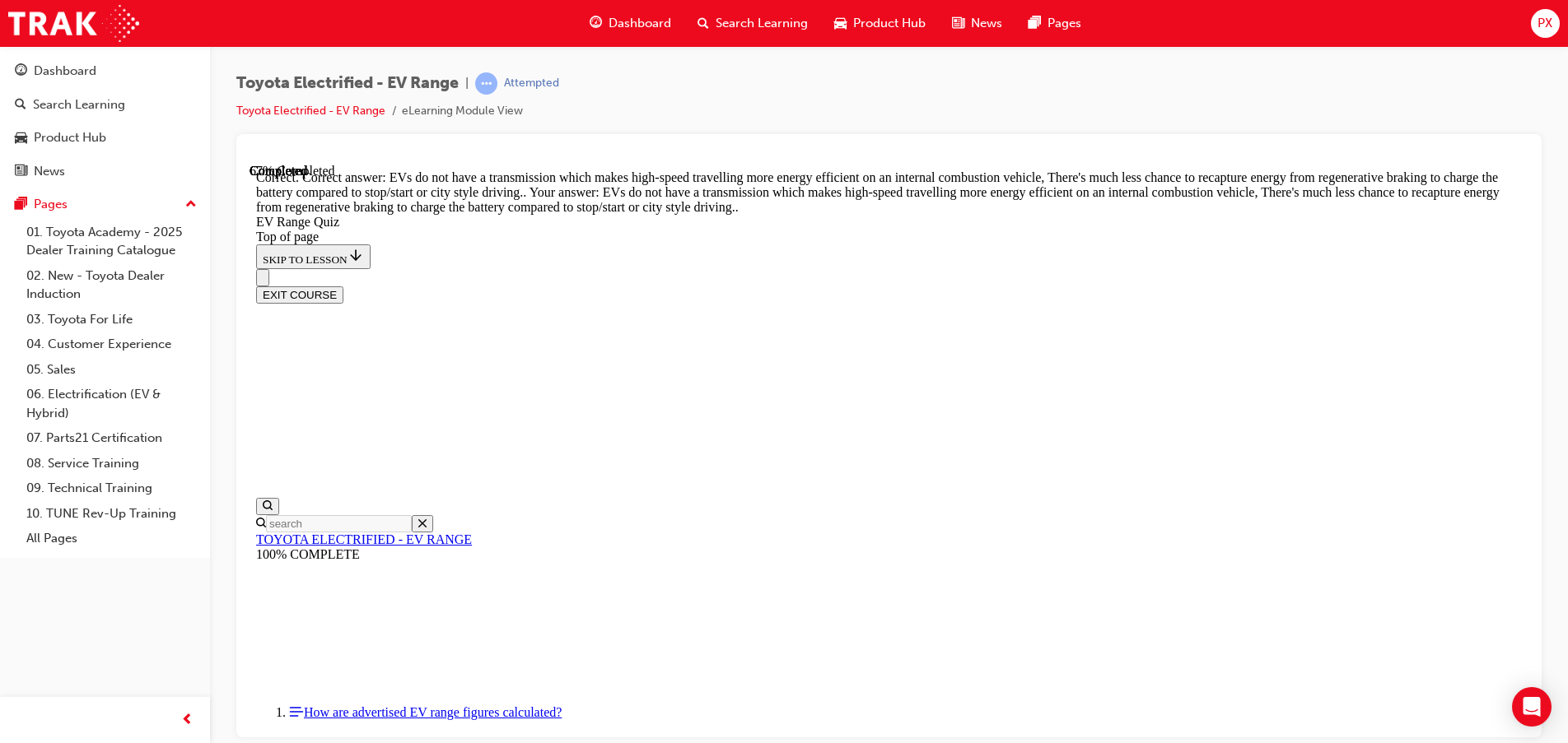
scroll to position [416, 0]
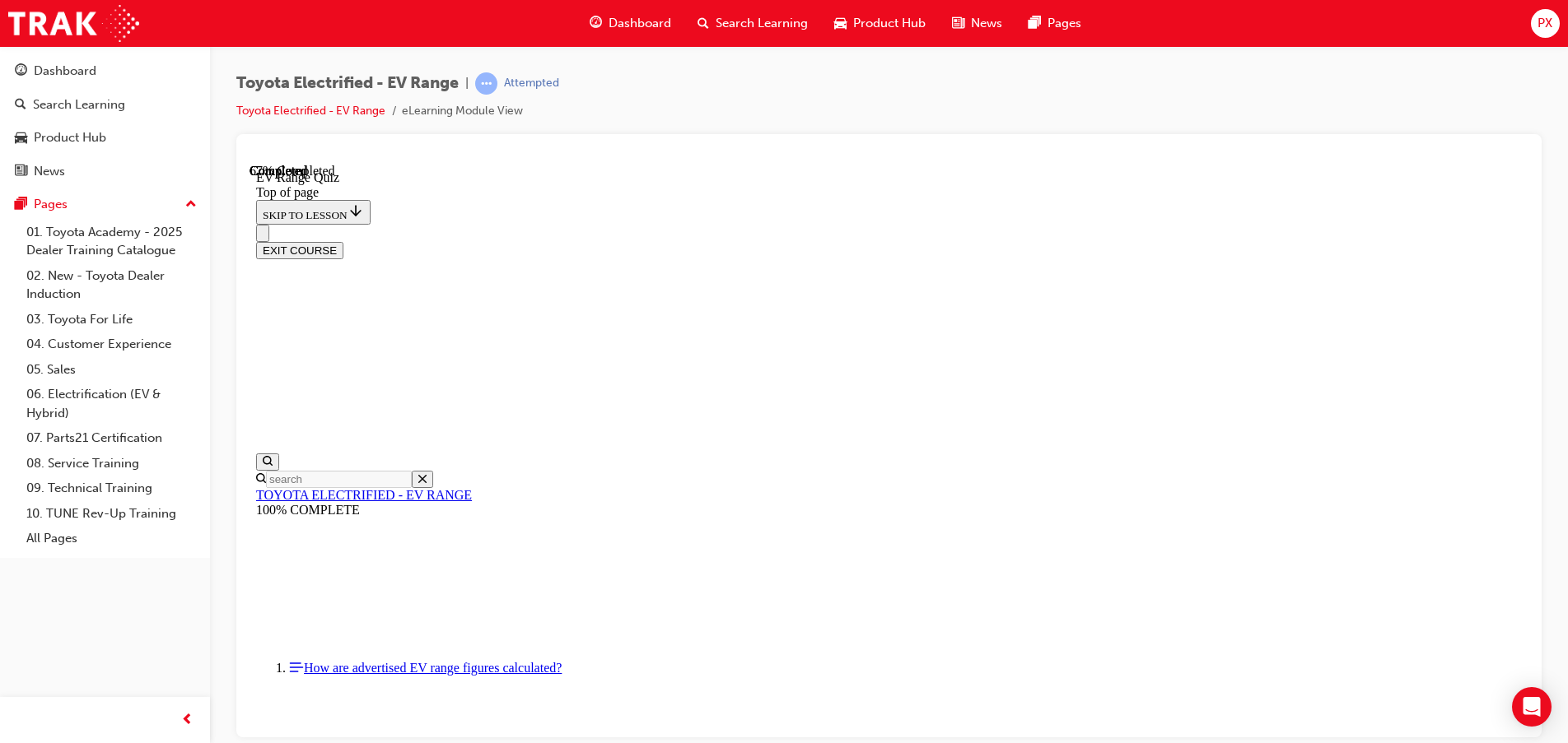
scroll to position [297, 0]
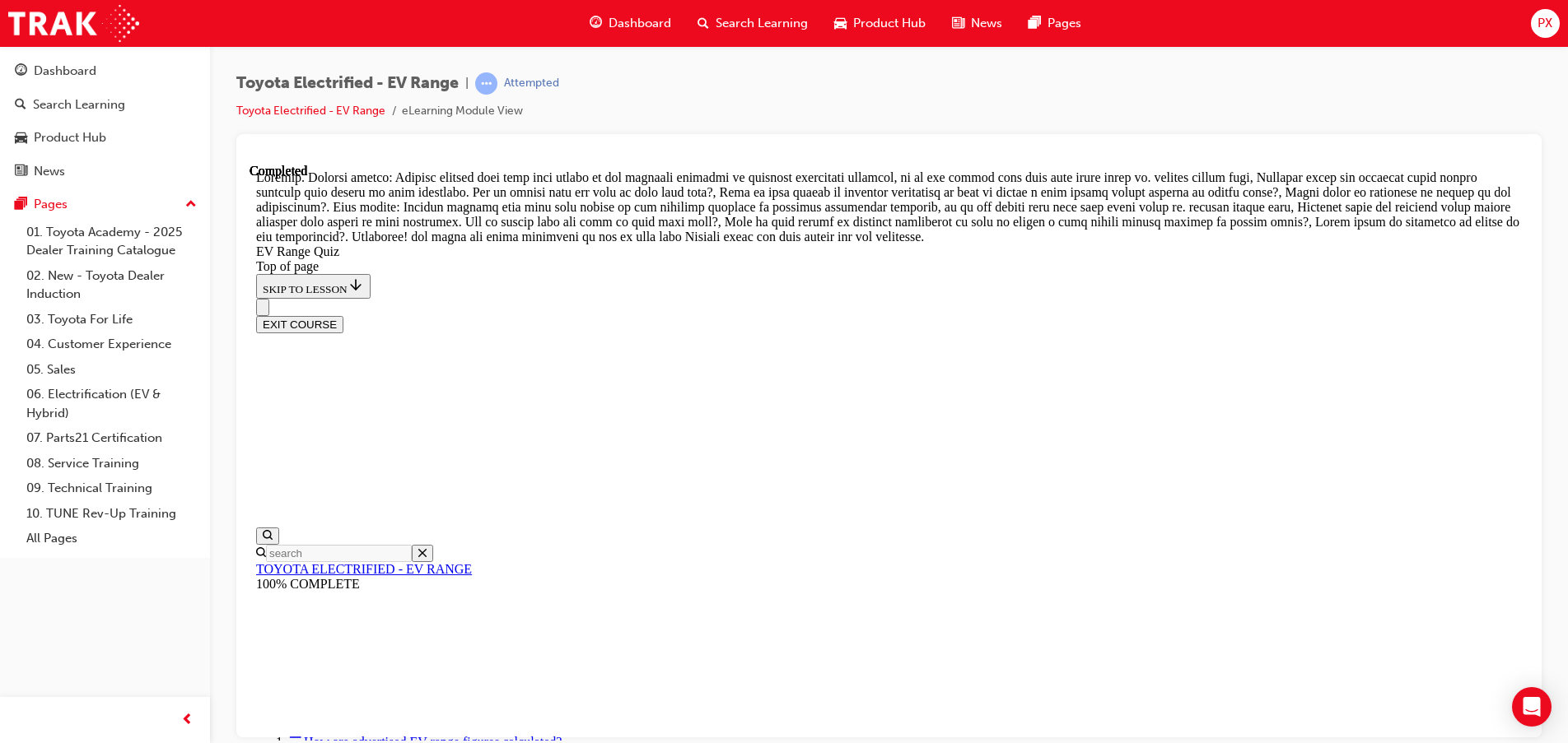
scroll to position [589, 0]
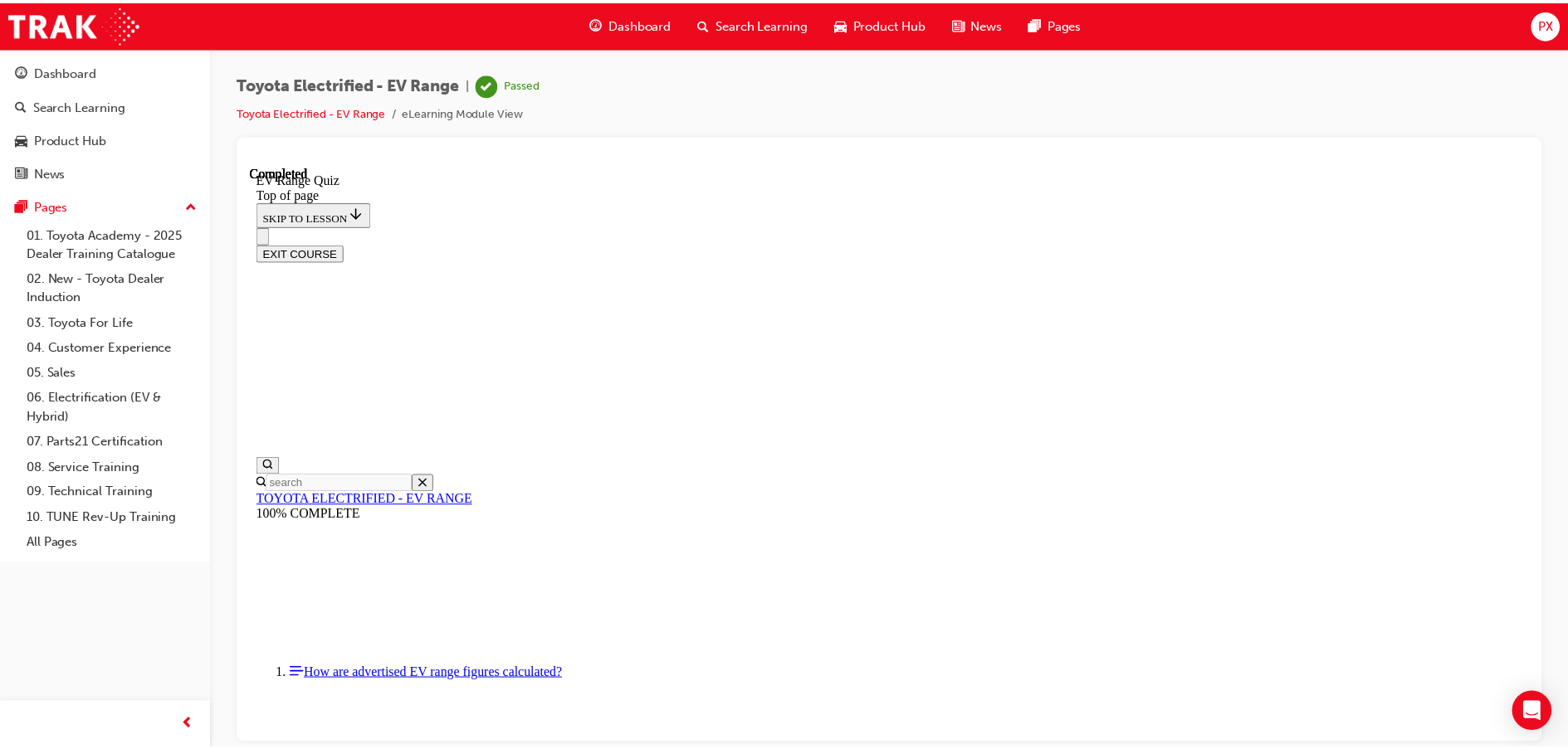
scroll to position [269, 0]
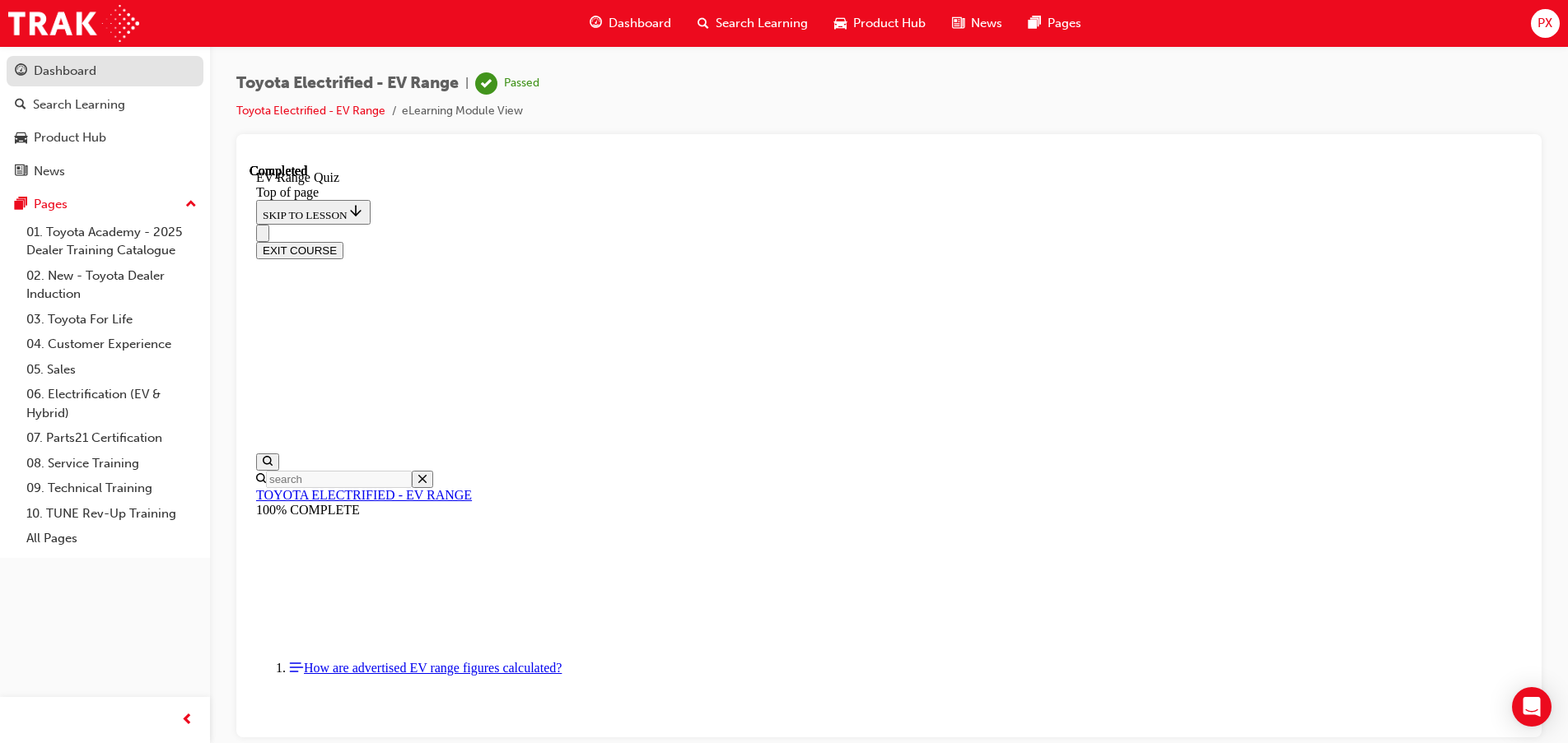
click at [85, 75] on div "Dashboard" at bounding box center [65, 71] width 62 height 19
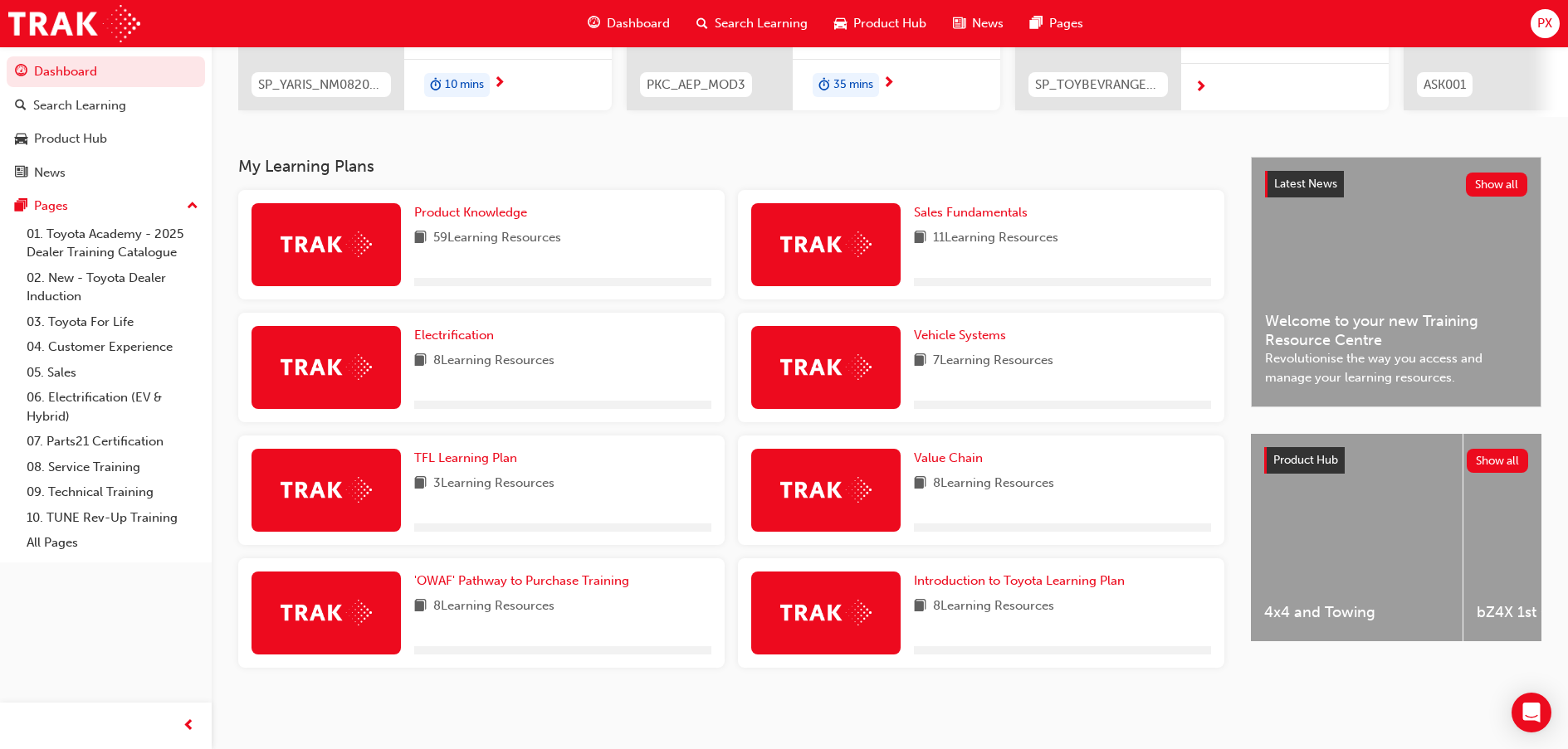
scroll to position [273, 0]
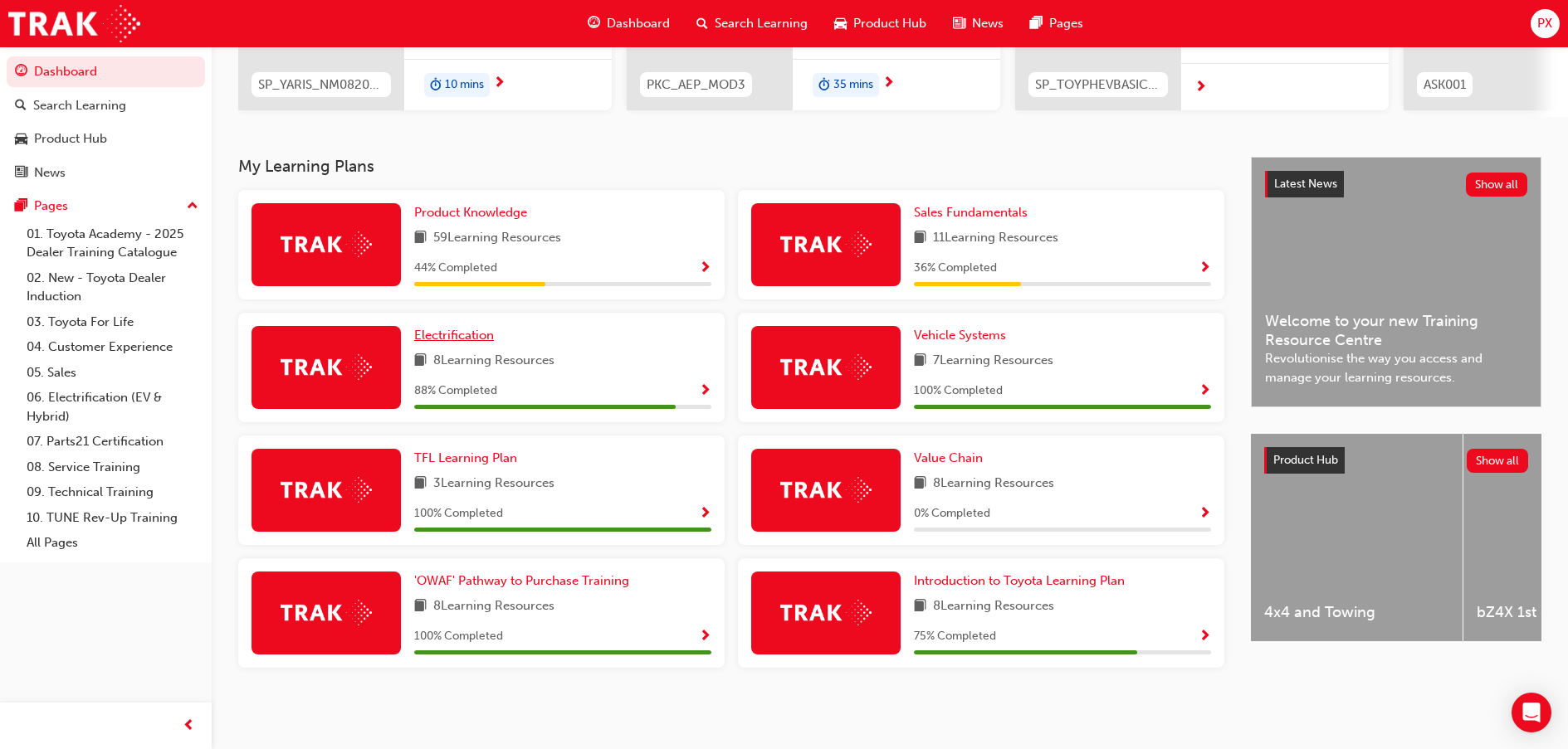
click at [466, 336] on span "Electrification" at bounding box center [454, 335] width 80 height 15
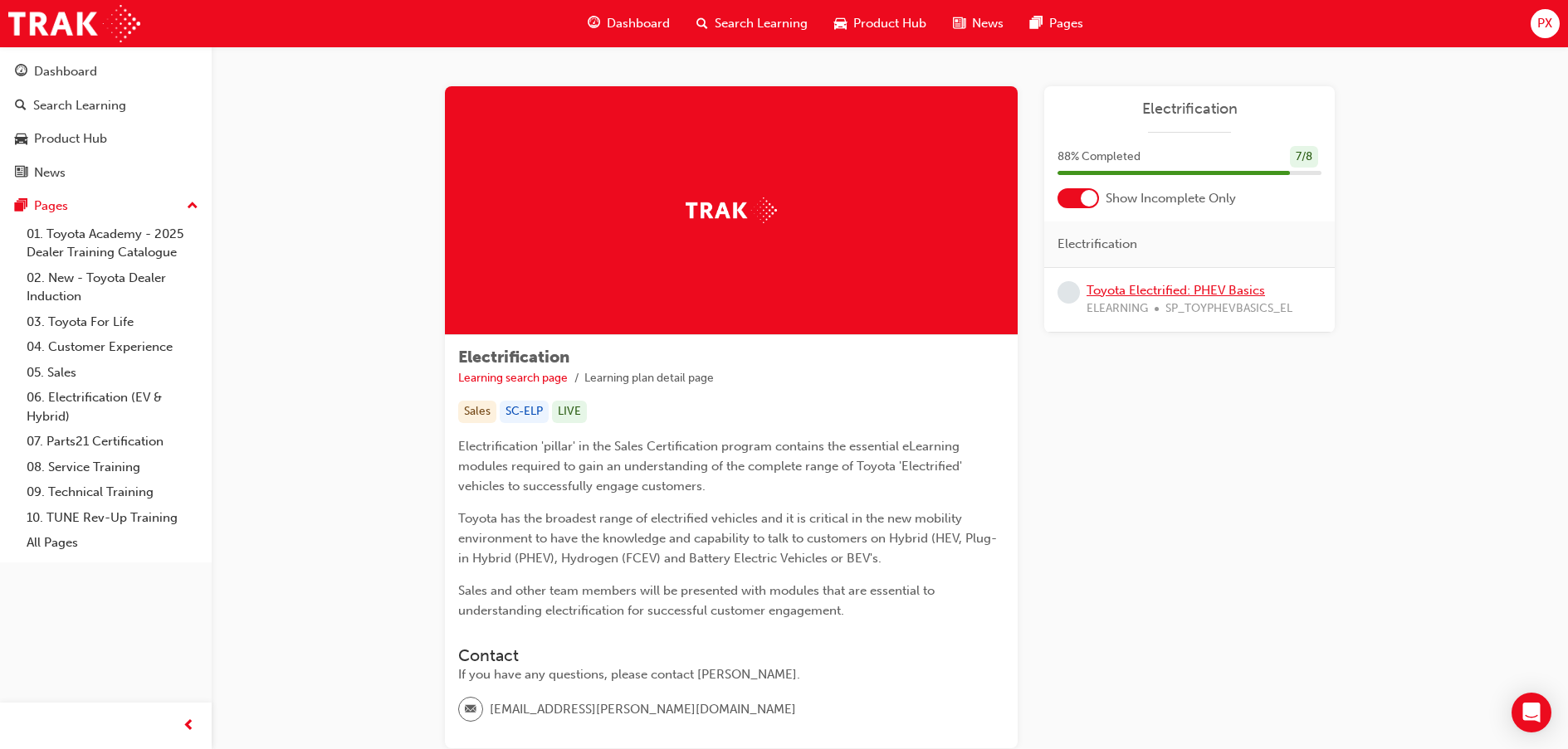
click at [1133, 294] on link "Toyota Electrified: PHEV Basics" at bounding box center [1175, 290] width 179 height 15
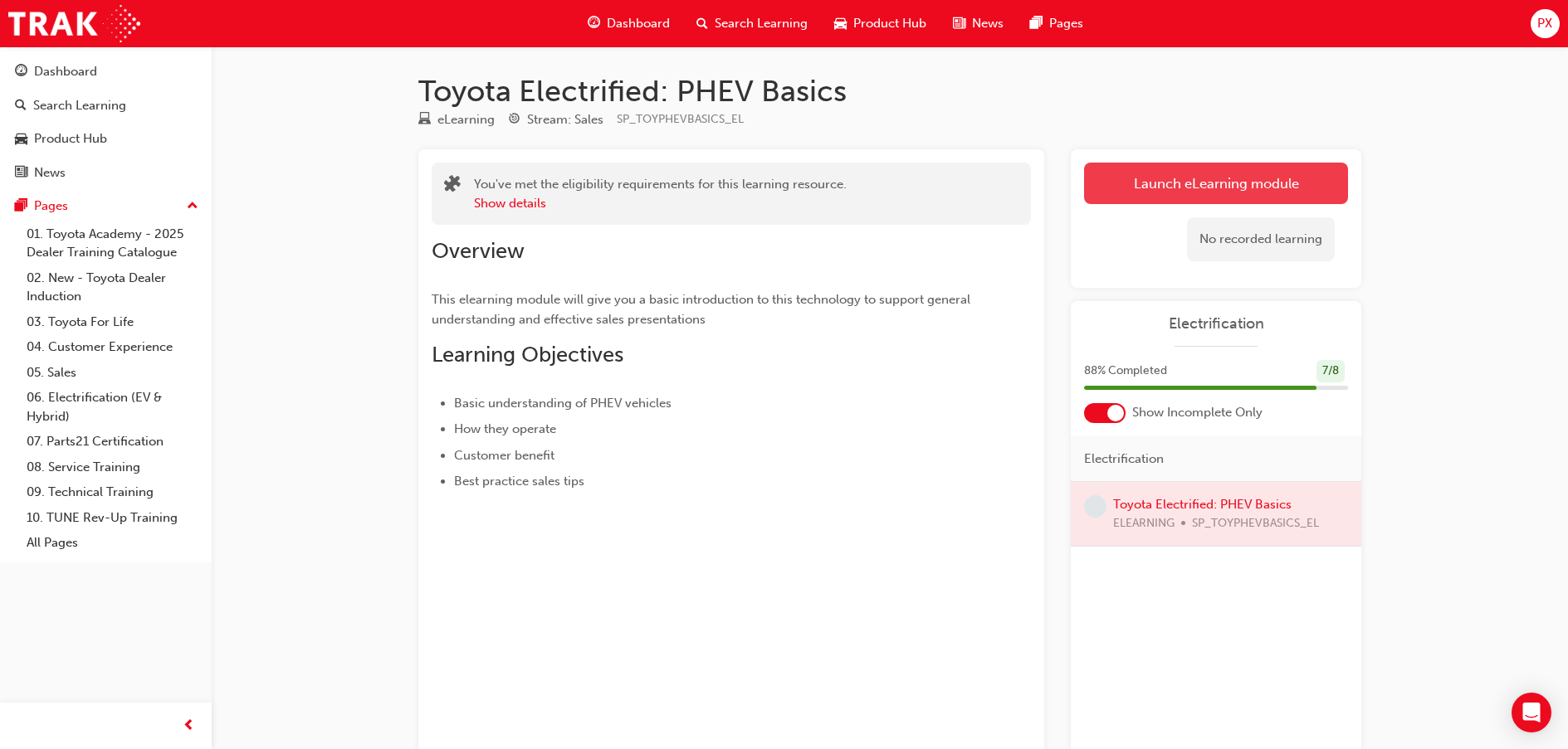
click at [1260, 186] on link "Launch eLearning module" at bounding box center [1216, 183] width 264 height 41
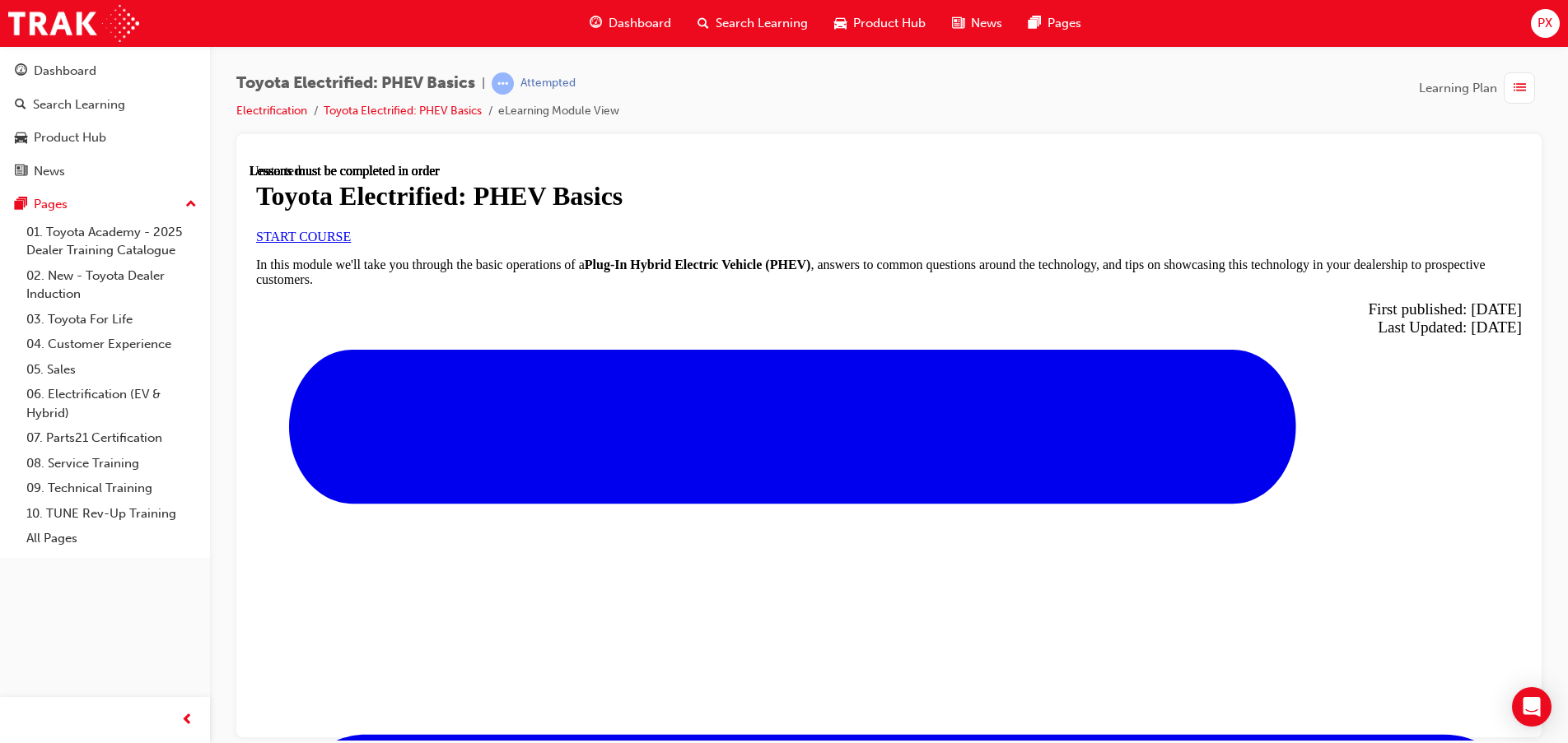
scroll to position [82, 0]
click at [351, 243] on link "START COURSE" at bounding box center [304, 235] width 95 height 14
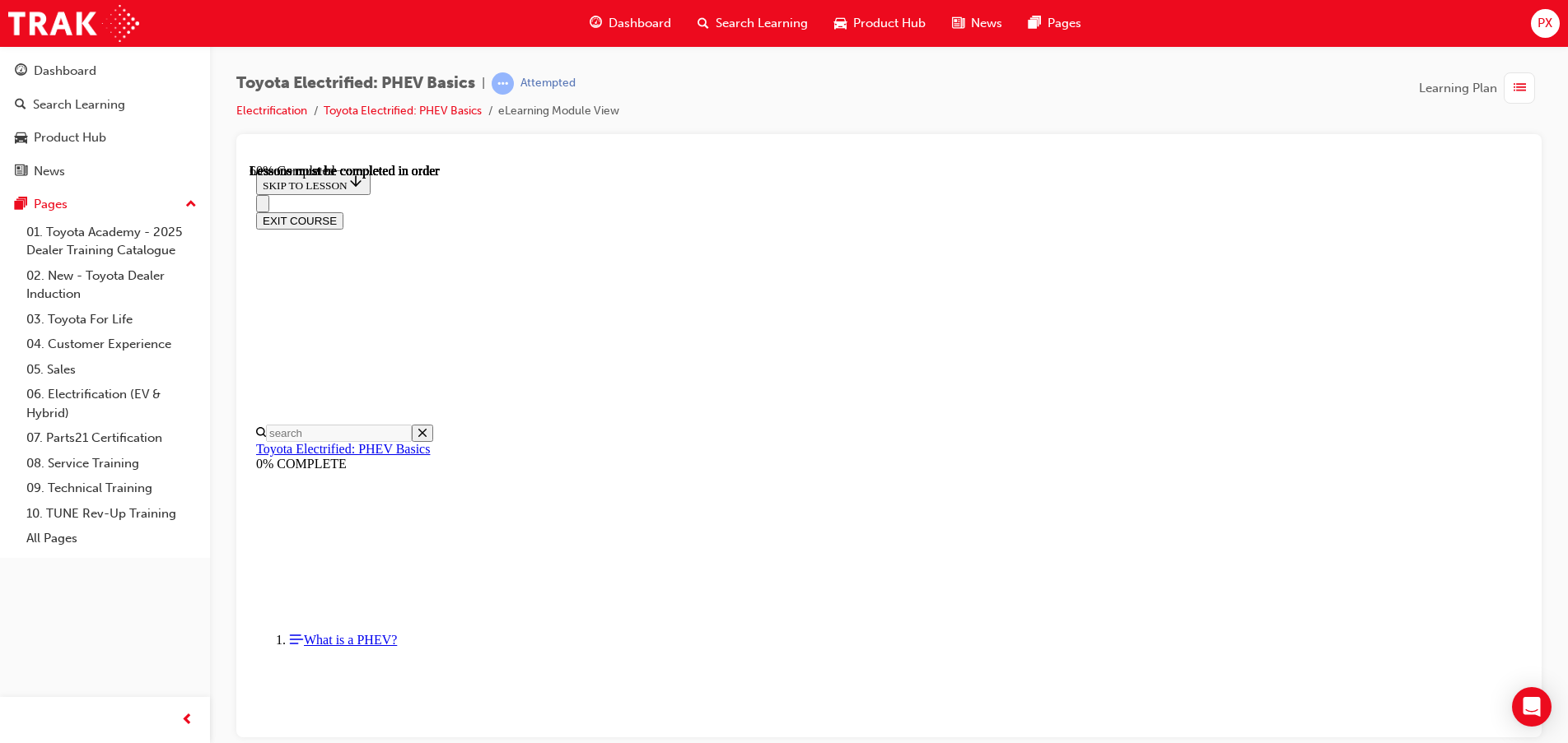
scroll to position [215, 0]
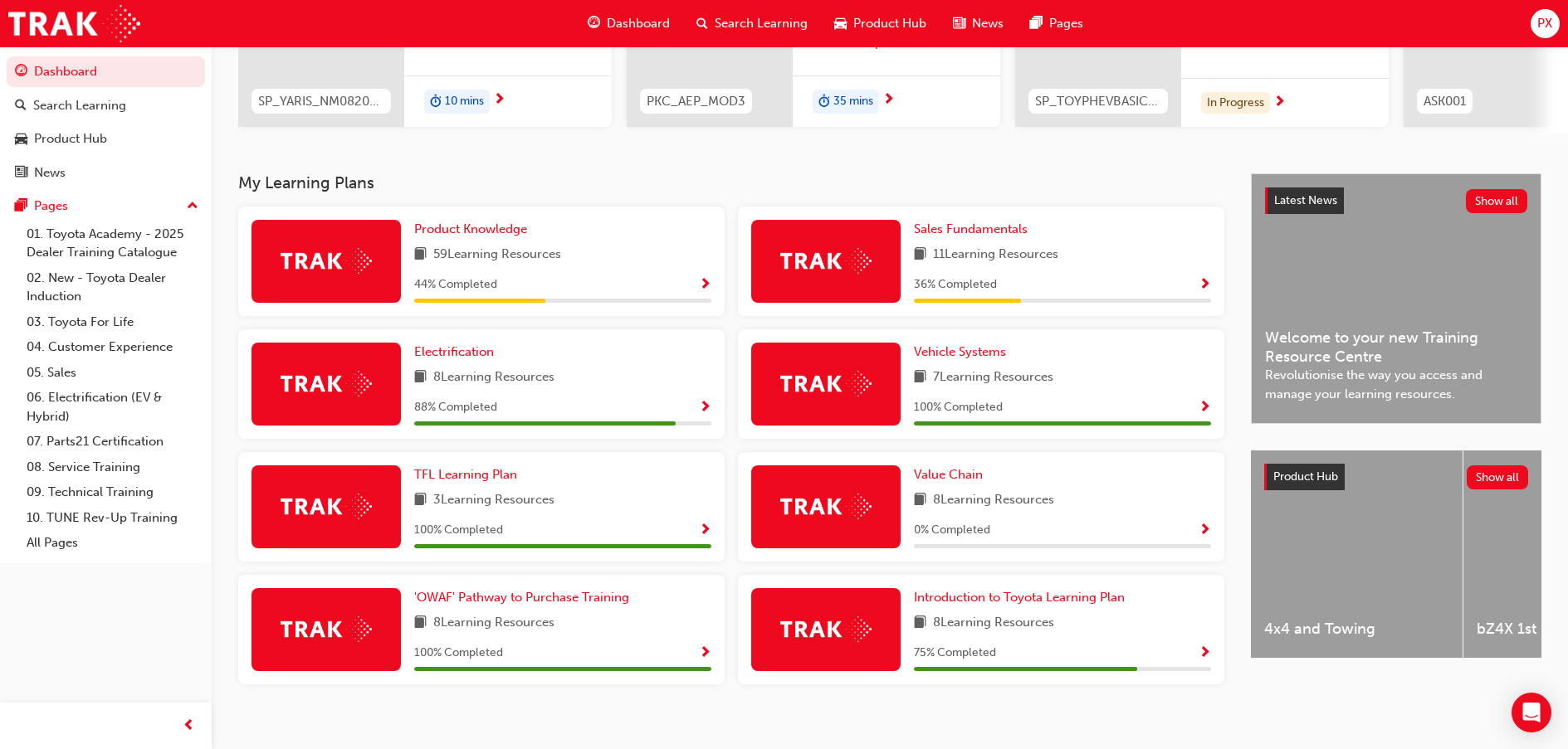
scroll to position [273, 0]
